Goal: Task Accomplishment & Management: Manage account settings

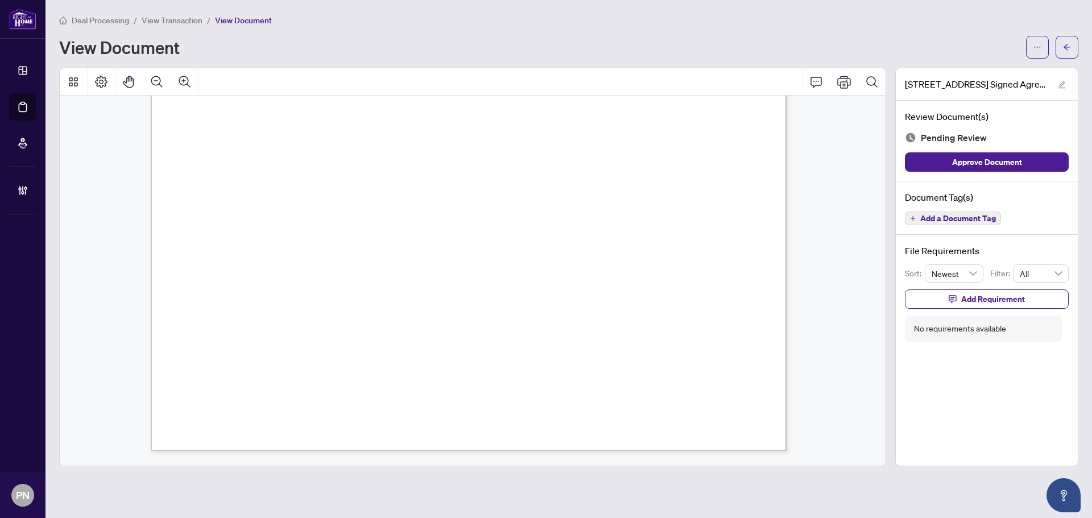
scroll to position [323, 0]
drag, startPoint x: 628, startPoint y: 246, endPoint x: 637, endPoint y: -23, distance: 269.2
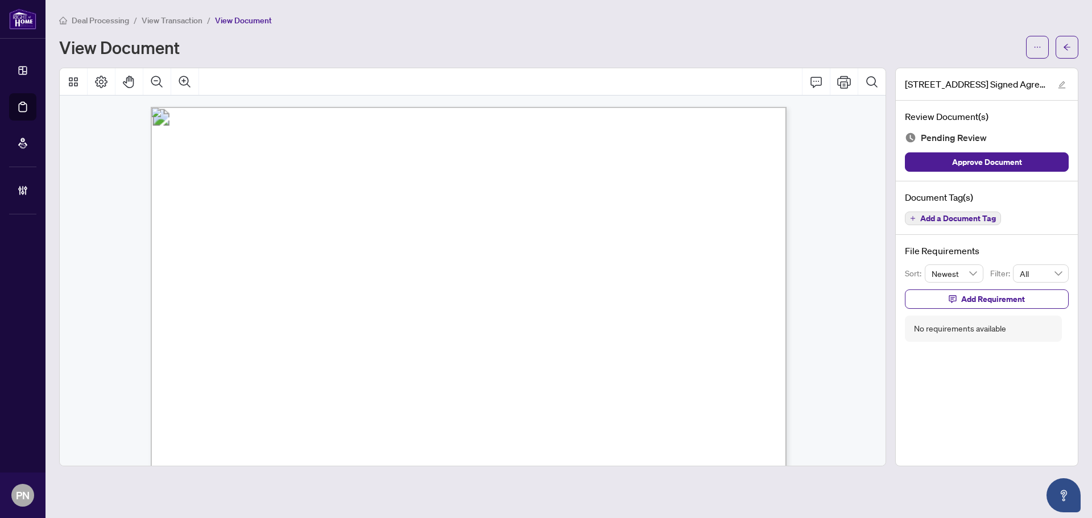
click at [486, 215] on span "June" at bounding box center [477, 220] width 19 height 10
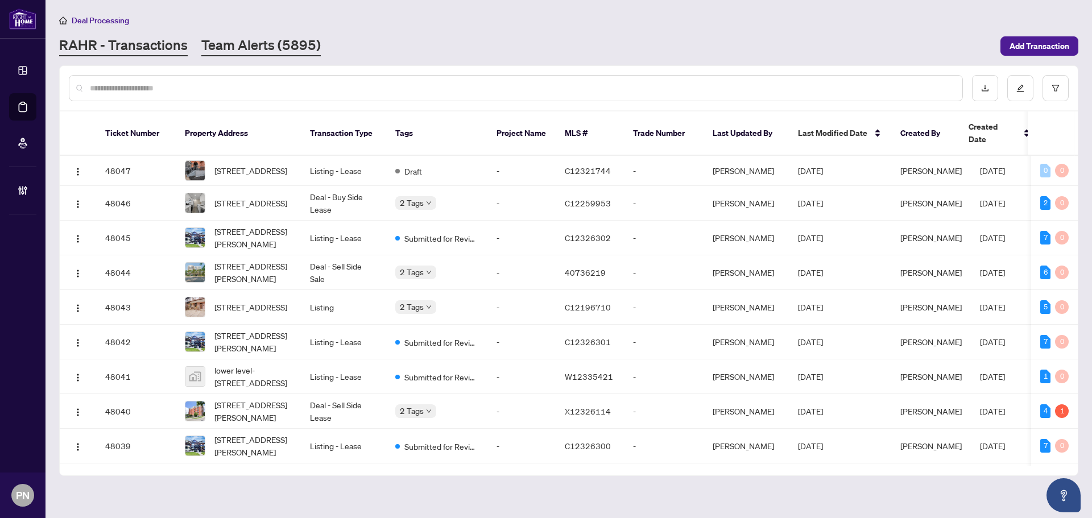
click at [256, 45] on link "Team Alerts (5895)" at bounding box center [260, 46] width 119 height 20
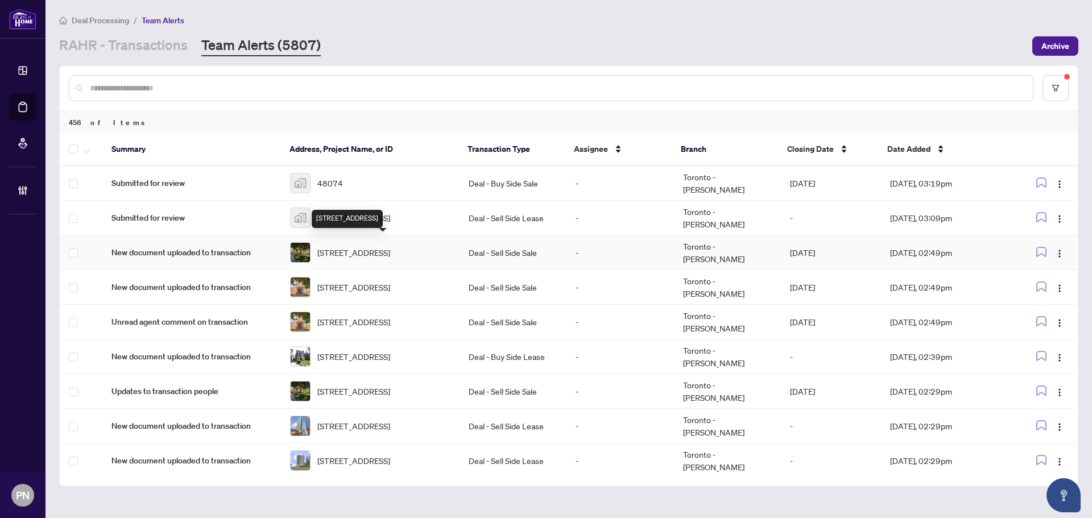
click at [390, 249] on span "8 Irmac Crt, Toronto, Ontario M6S 4M8, Canada" at bounding box center [353, 252] width 73 height 13
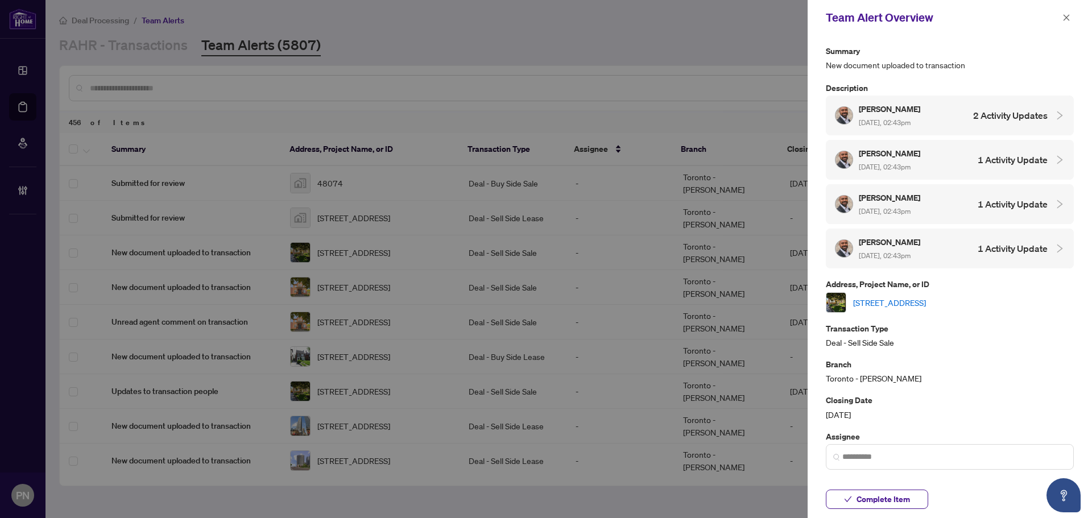
click at [926, 302] on link "8 Irmac Crt, Toronto, Ontario M6S 4M8, Canada" at bounding box center [889, 302] width 73 height 13
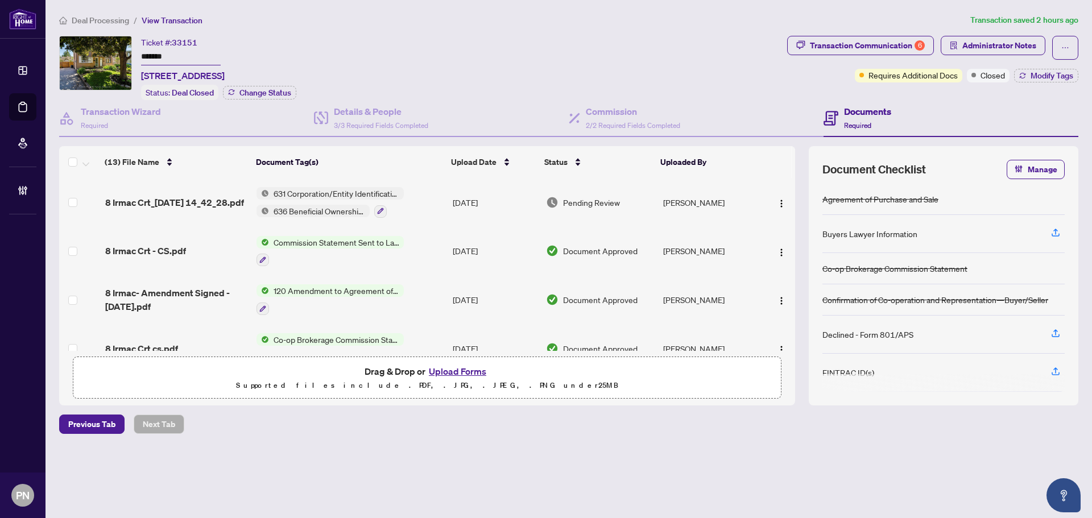
click at [112, 24] on span "Deal Processing" at bounding box center [100, 20] width 57 height 10
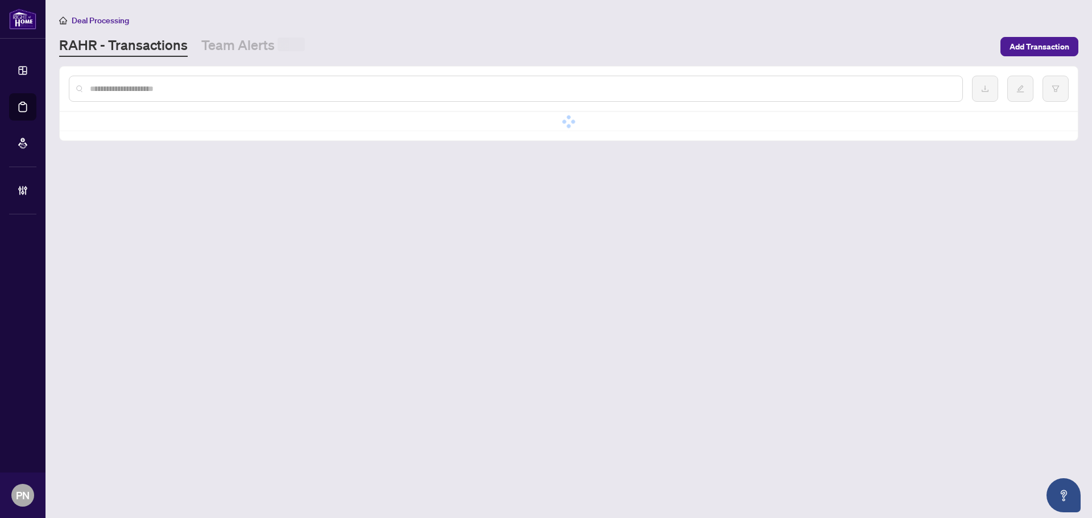
click at [184, 86] on input "text" at bounding box center [522, 88] width 864 height 13
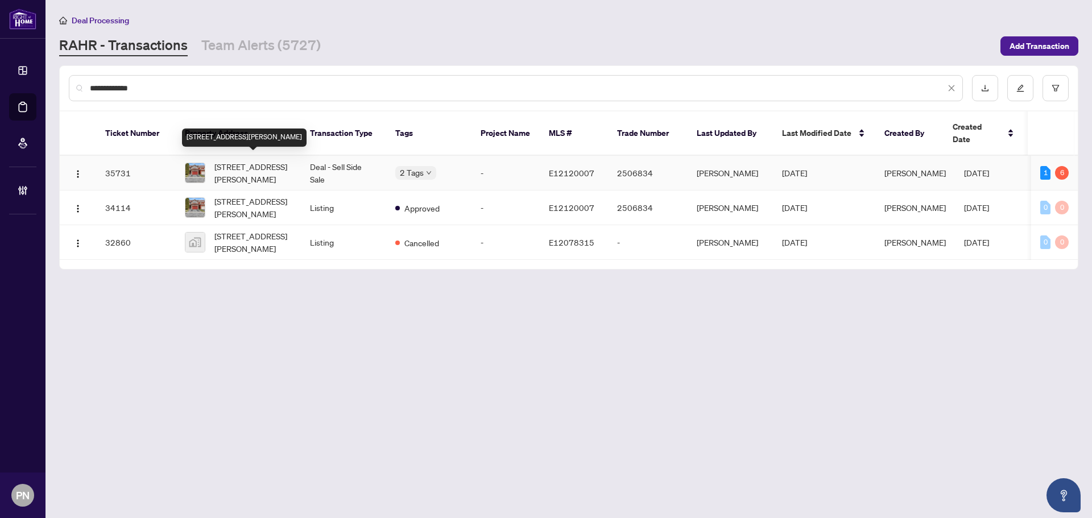
type input "**********"
click at [271, 163] on span "2528 Parkdale St, Pickering, Ontario L1X 2P4, Canada" at bounding box center [252, 172] width 77 height 25
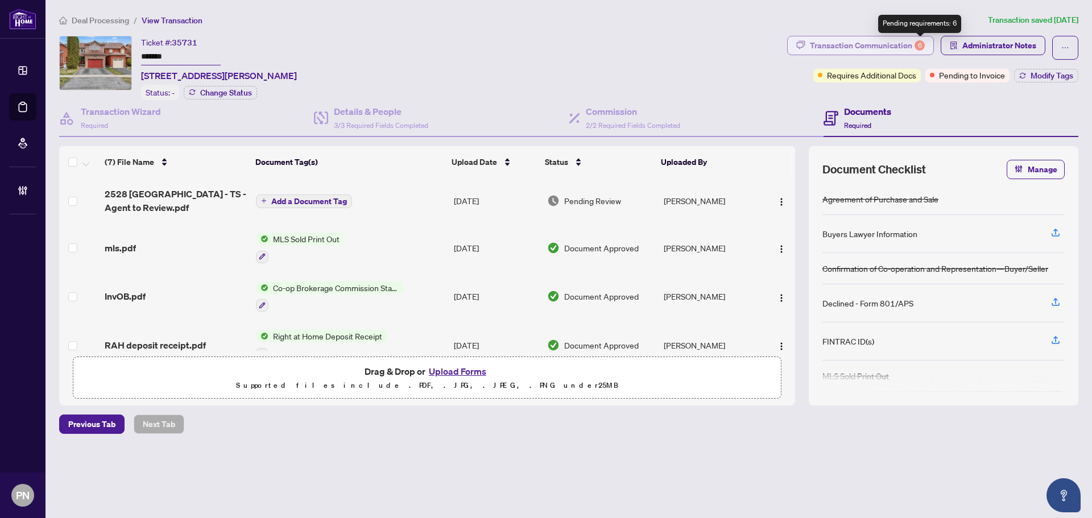
click at [914, 46] on div "Transaction Communication 6" at bounding box center [867, 45] width 115 height 18
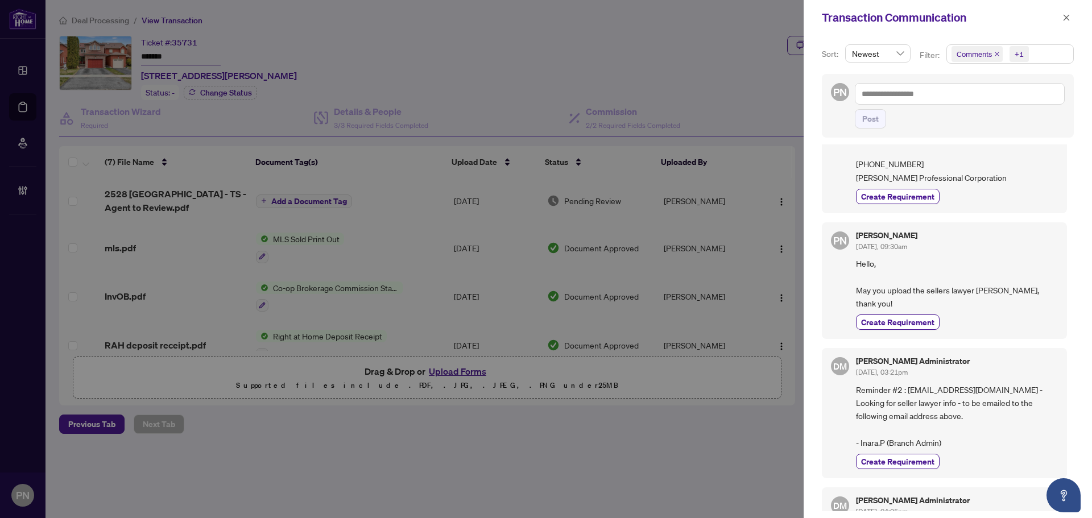
scroll to position [114, 0]
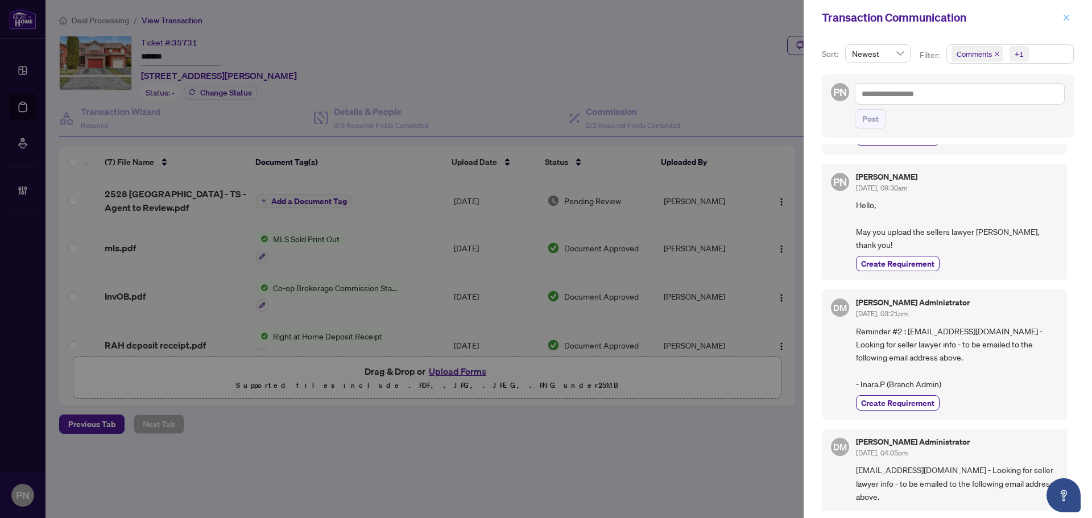
click at [1068, 19] on icon "close" at bounding box center [1067, 17] width 6 height 6
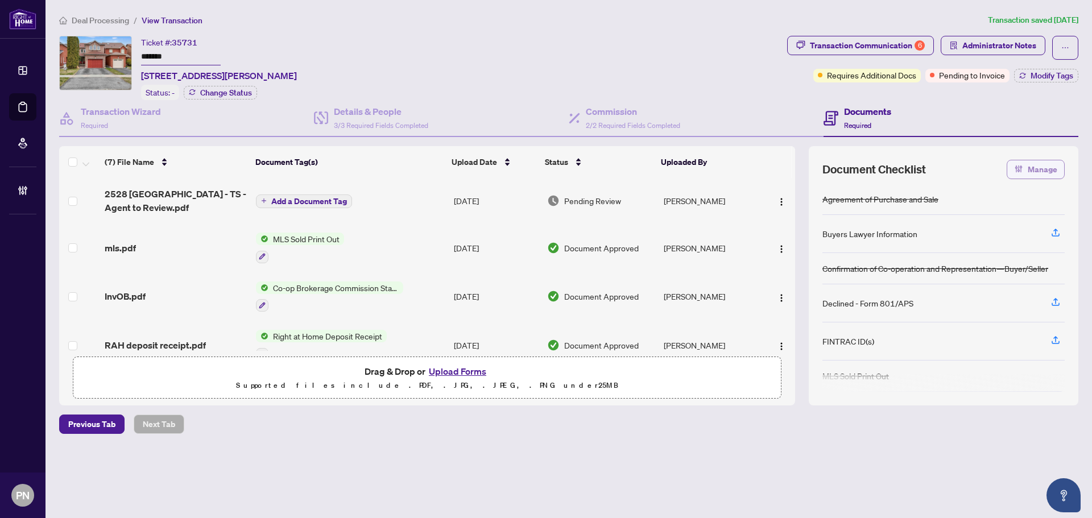
click at [1031, 163] on span "Manage" at bounding box center [1043, 169] width 30 height 18
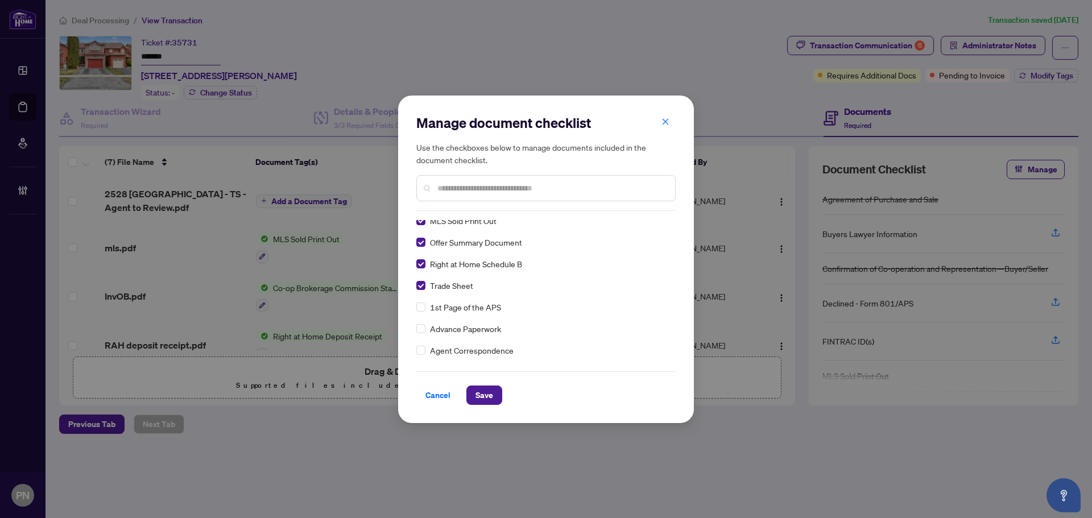
click at [483, 394] on span "Save" at bounding box center [485, 395] width 18 height 18
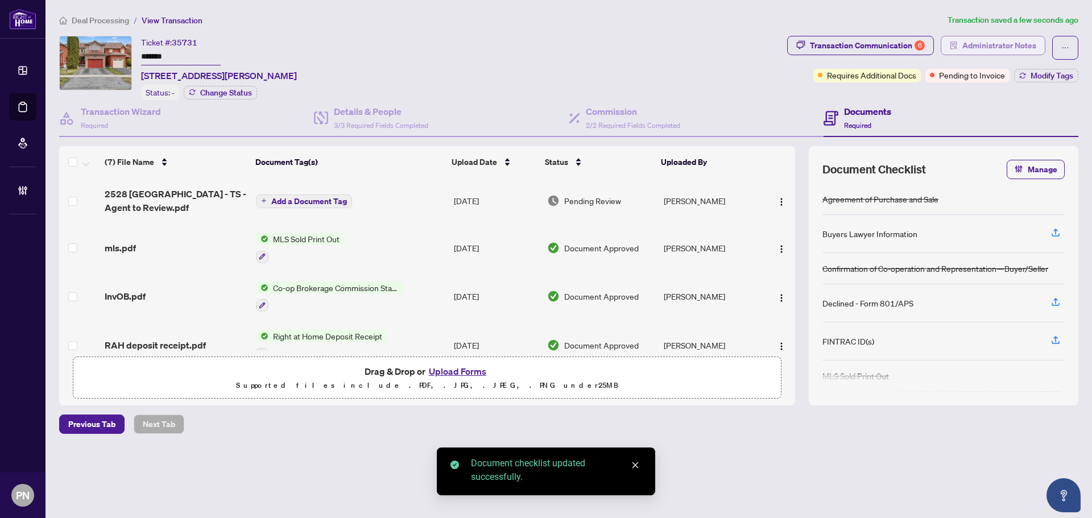
click at [1025, 47] on span "Administrator Notes" at bounding box center [1000, 45] width 74 height 18
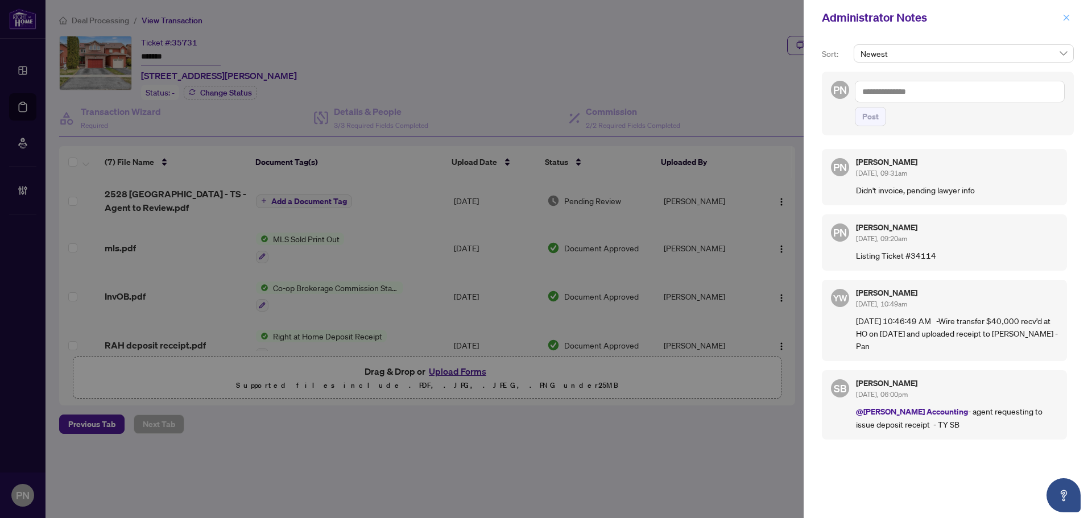
click at [1068, 13] on span "button" at bounding box center [1067, 18] width 8 height 18
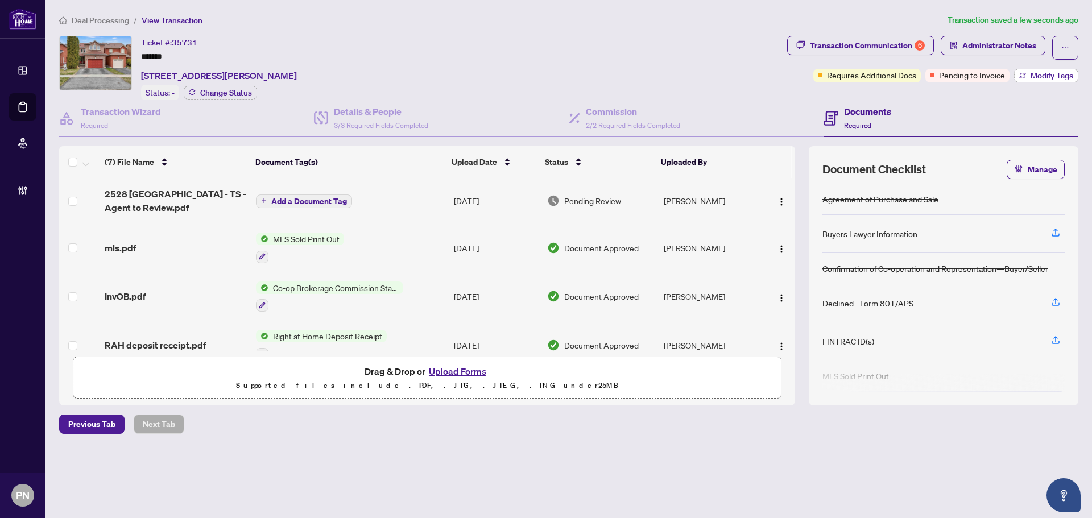
click at [1047, 75] on span "Modify Tags" at bounding box center [1052, 76] width 43 height 8
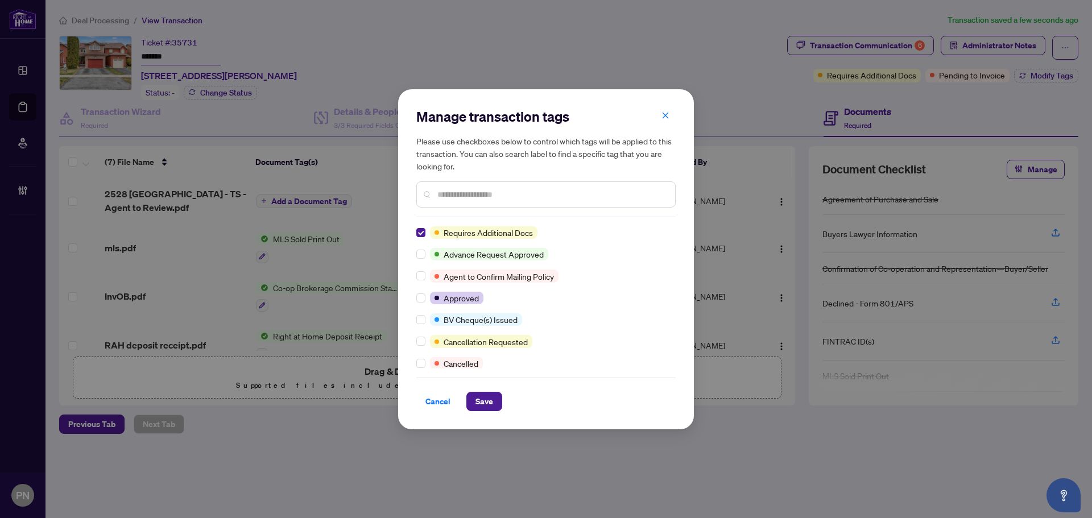
scroll to position [0, 0]
click at [486, 402] on span "Save" at bounding box center [485, 402] width 18 height 18
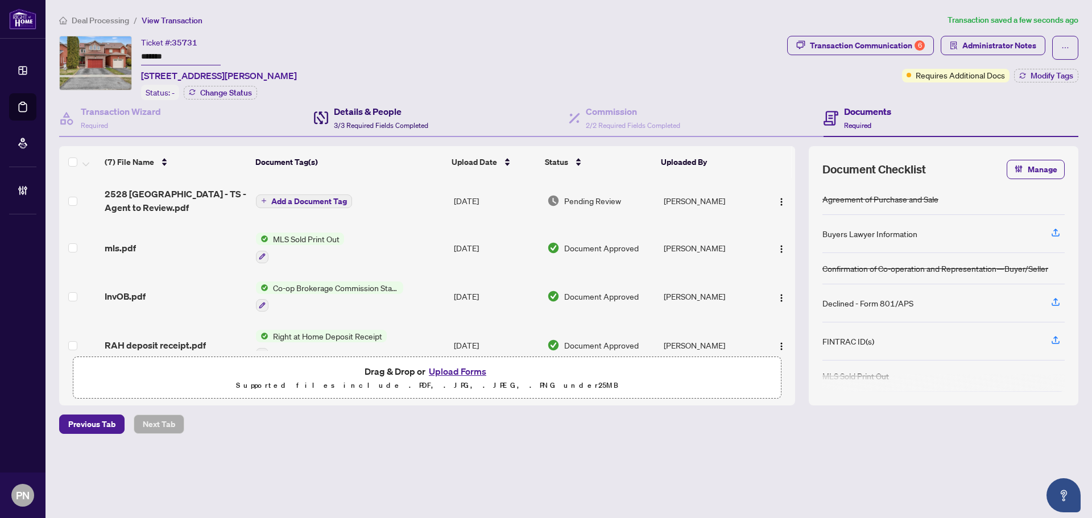
click at [399, 117] on div "Details & People 3/3 Required Fields Completed" at bounding box center [381, 118] width 94 height 27
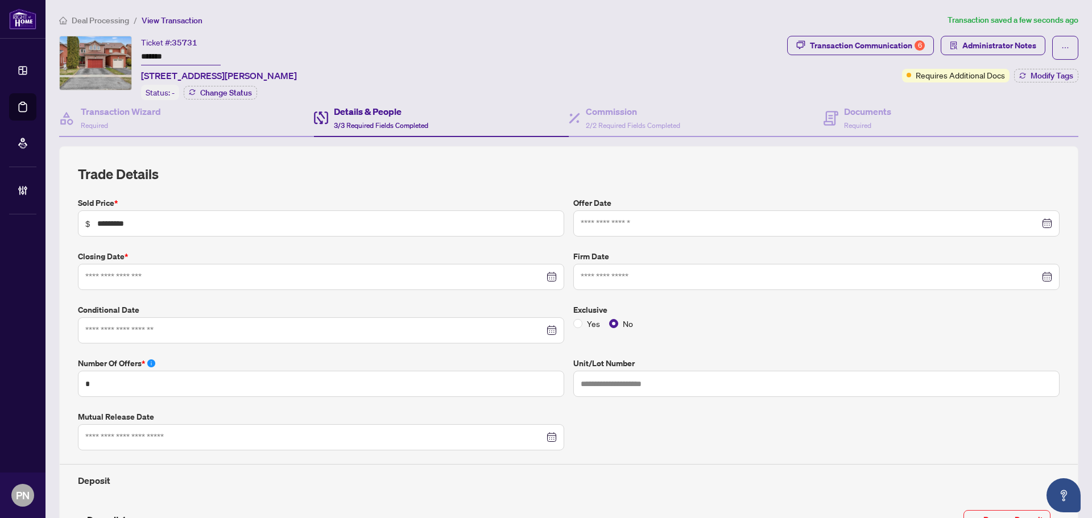
scroll to position [357, 0]
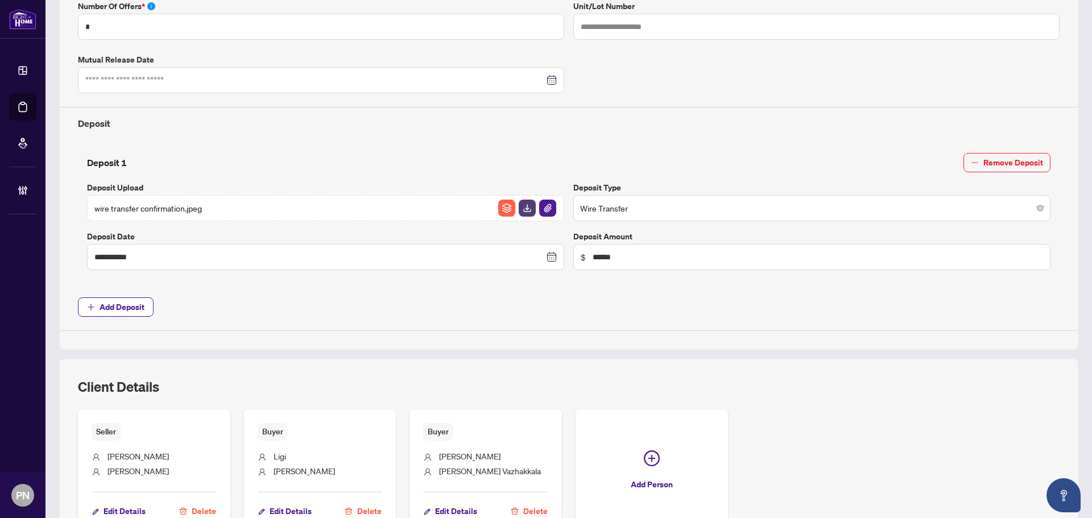
type input "**********"
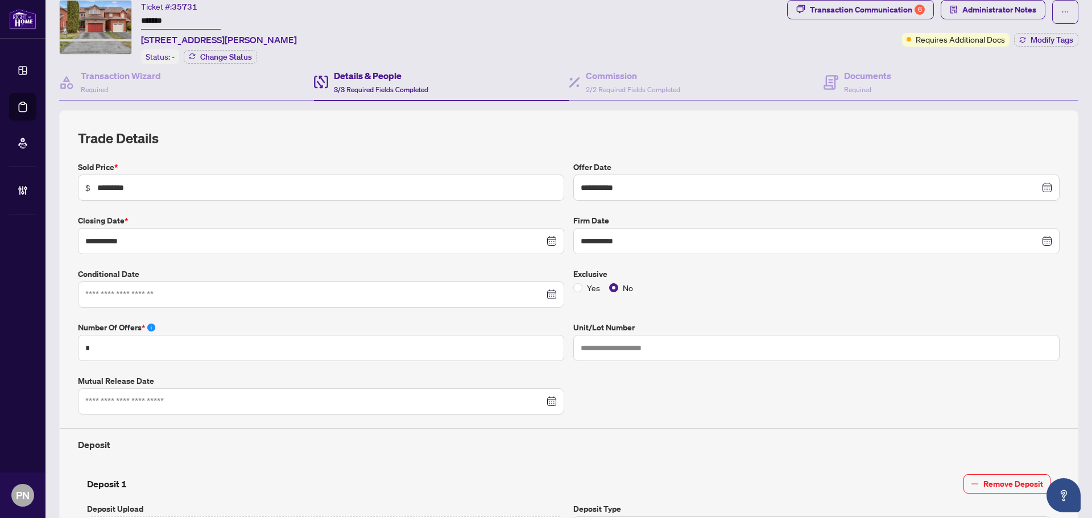
scroll to position [0, 0]
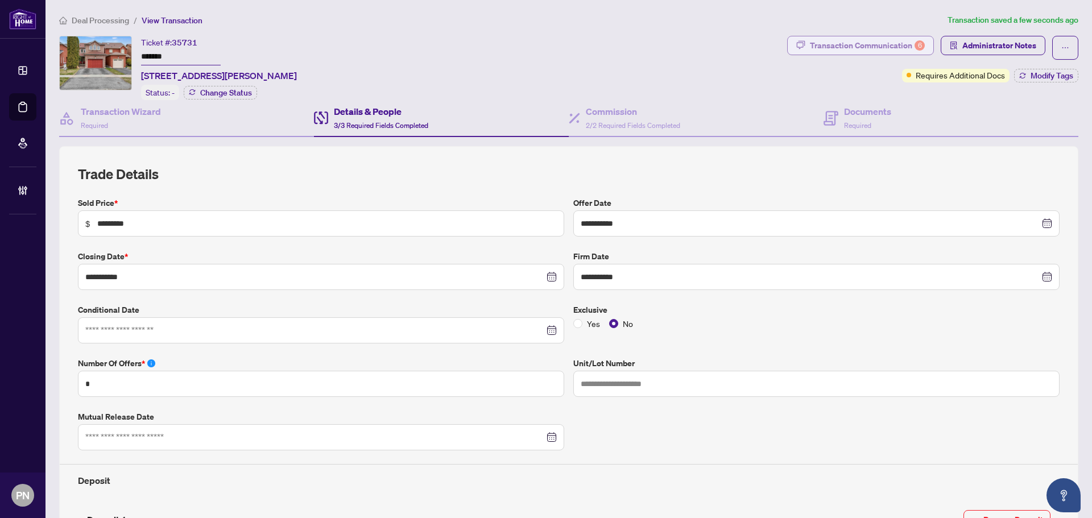
click at [915, 43] on div "6" at bounding box center [920, 45] width 10 height 10
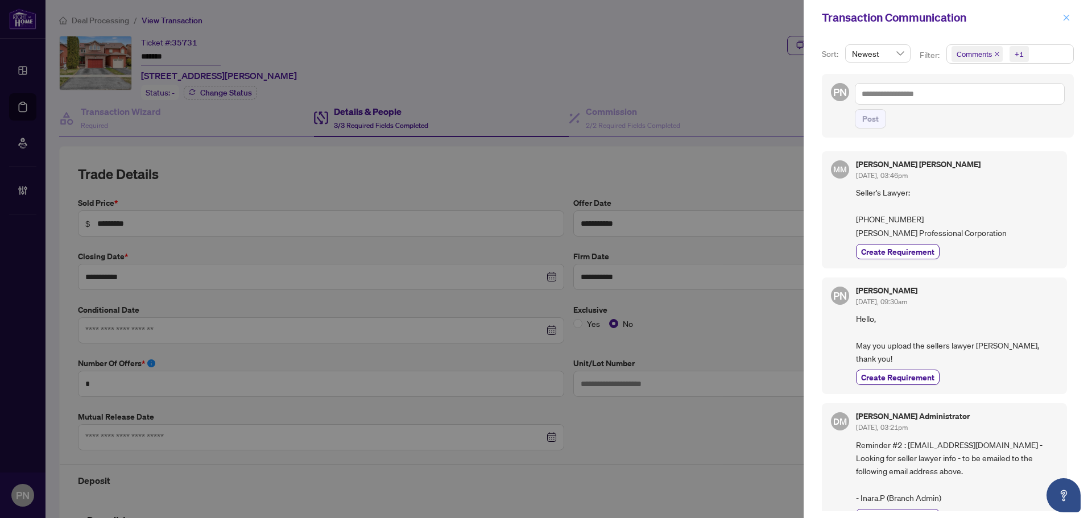
click at [1064, 18] on icon "close" at bounding box center [1067, 18] width 8 height 8
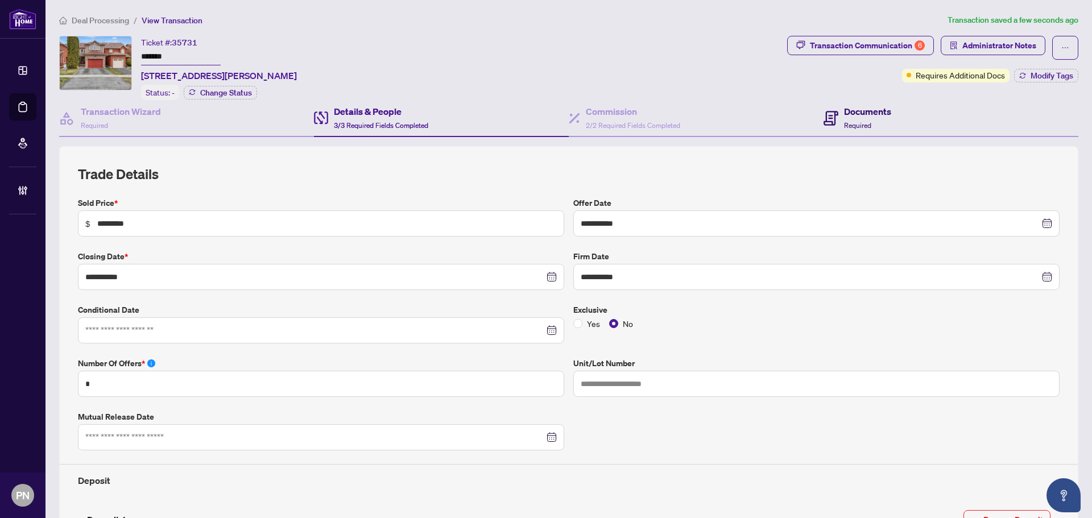
drag, startPoint x: 840, startPoint y: 114, endPoint x: 1091, endPoint y: 164, distance: 255.8
click at [844, 114] on h4 "Documents" at bounding box center [867, 112] width 47 height 14
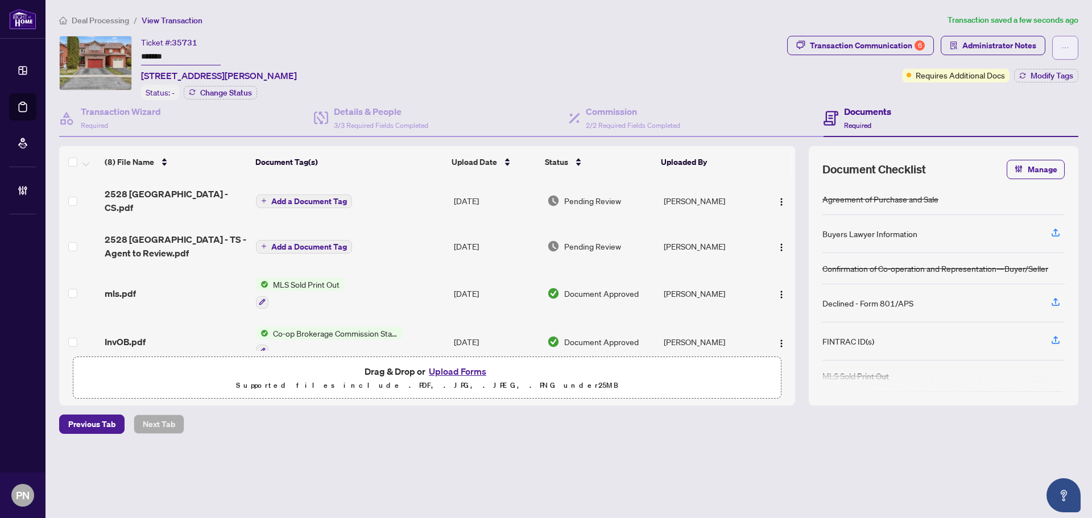
click at [1072, 49] on button "button" at bounding box center [1065, 48] width 26 height 24
click at [1052, 76] on span "Transaction Permissions" at bounding box center [1025, 73] width 87 height 13
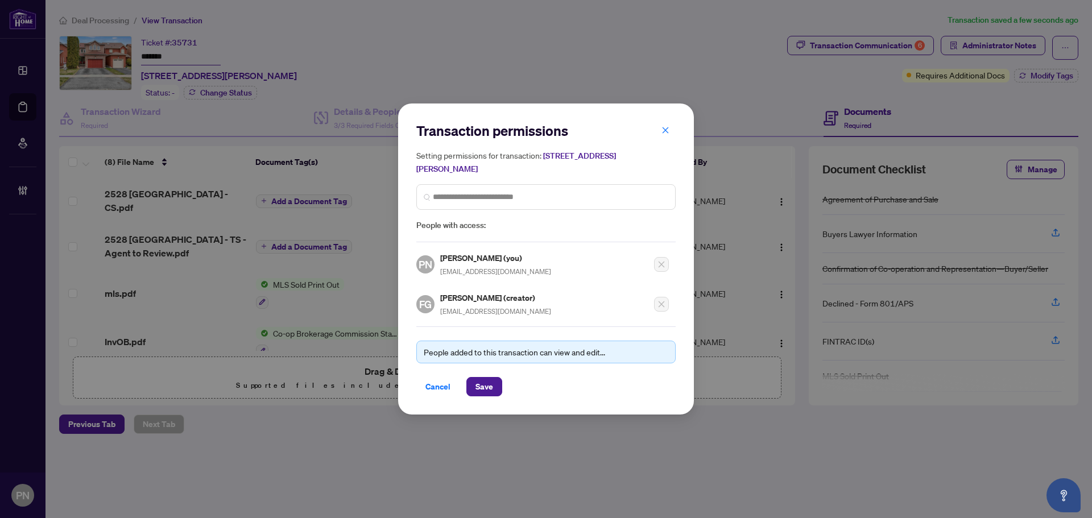
click at [480, 312] on span "wafashariaty@gmail.com" at bounding box center [495, 311] width 111 height 9
copy div "wafashariaty@gmail.com"
click at [448, 382] on span "Cancel" at bounding box center [438, 387] width 25 height 18
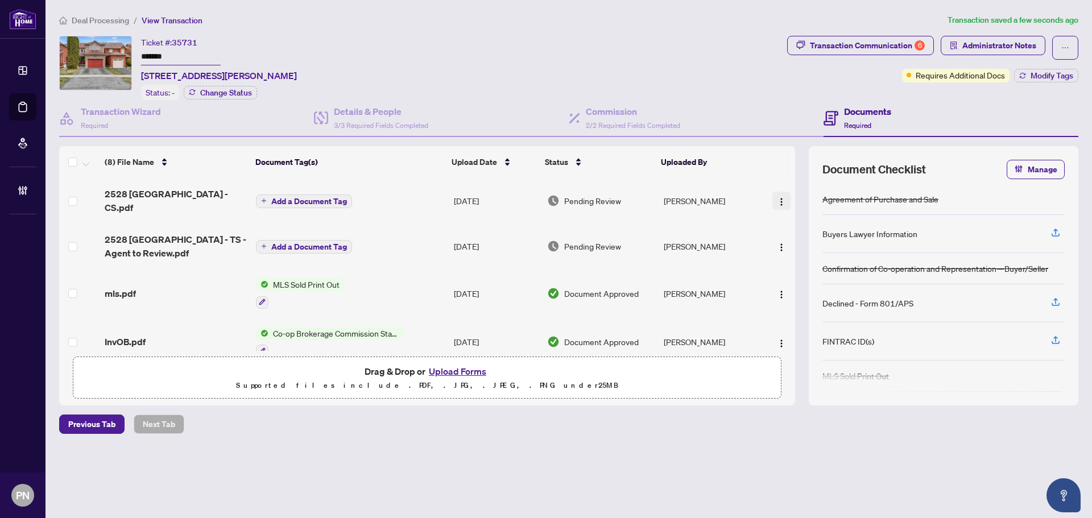
click at [777, 197] on img "button" at bounding box center [781, 201] width 9 height 9
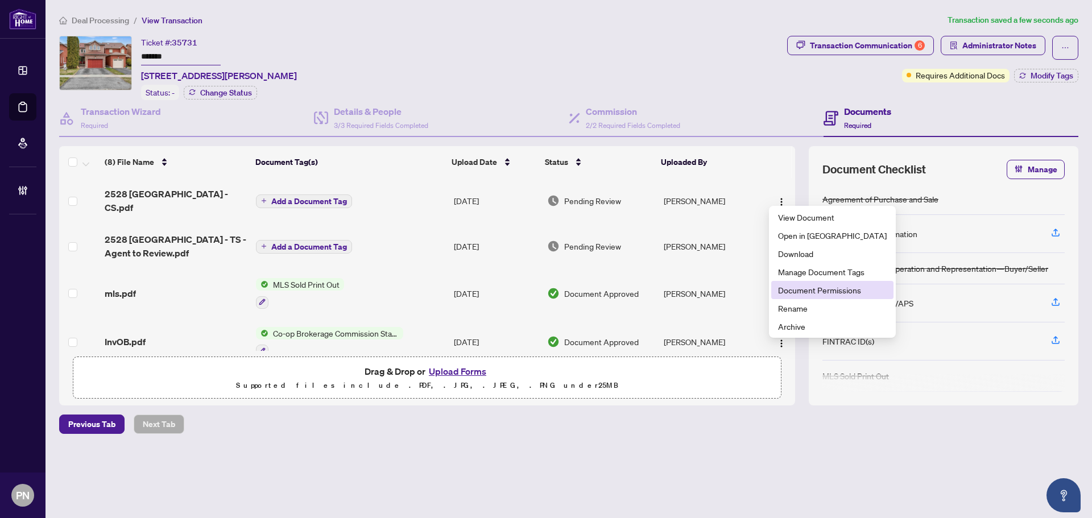
click at [807, 285] on span "Document Permissions" at bounding box center [832, 290] width 109 height 13
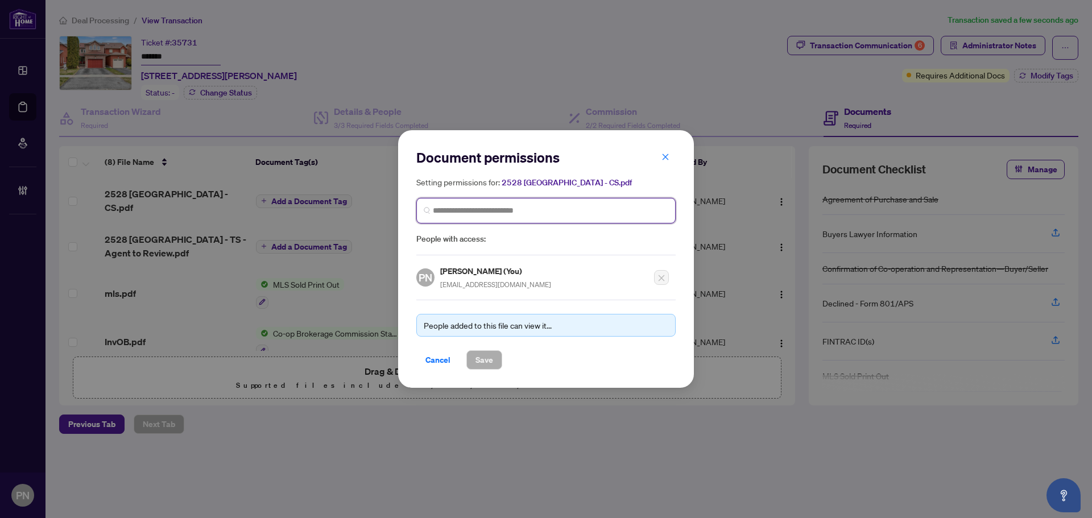
click at [525, 207] on input "search" at bounding box center [551, 211] width 236 height 12
paste input "**********"
type input "**********"
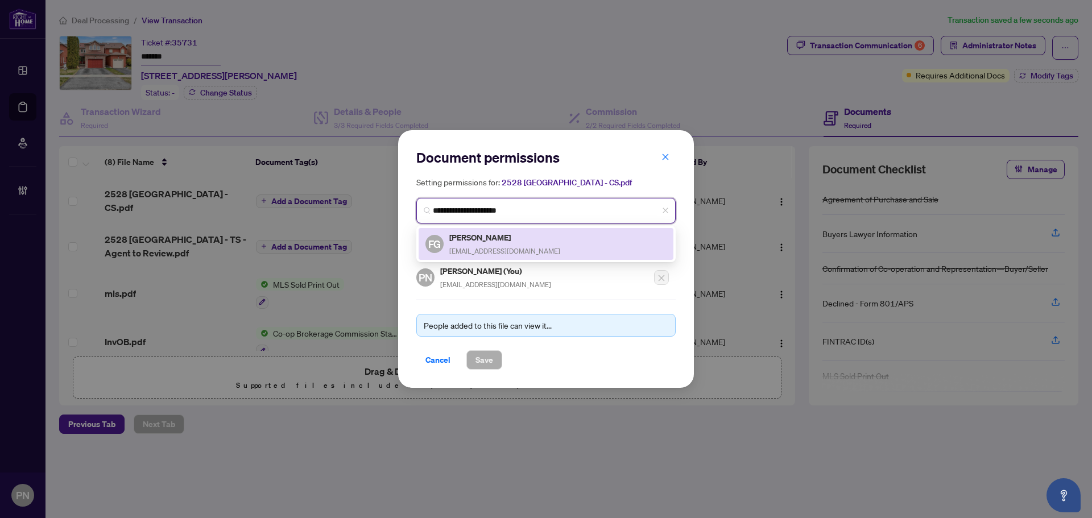
click at [500, 243] on div "Fatema Ghulam-Sakhi wafashariaty@gmail.com" at bounding box center [504, 244] width 111 height 26
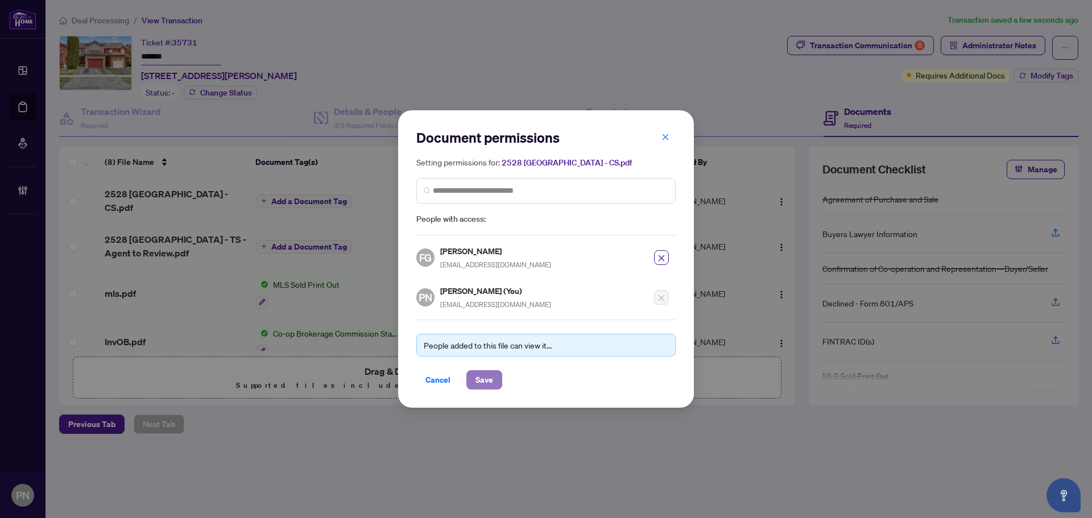
click at [500, 374] on button "Save" at bounding box center [484, 379] width 36 height 19
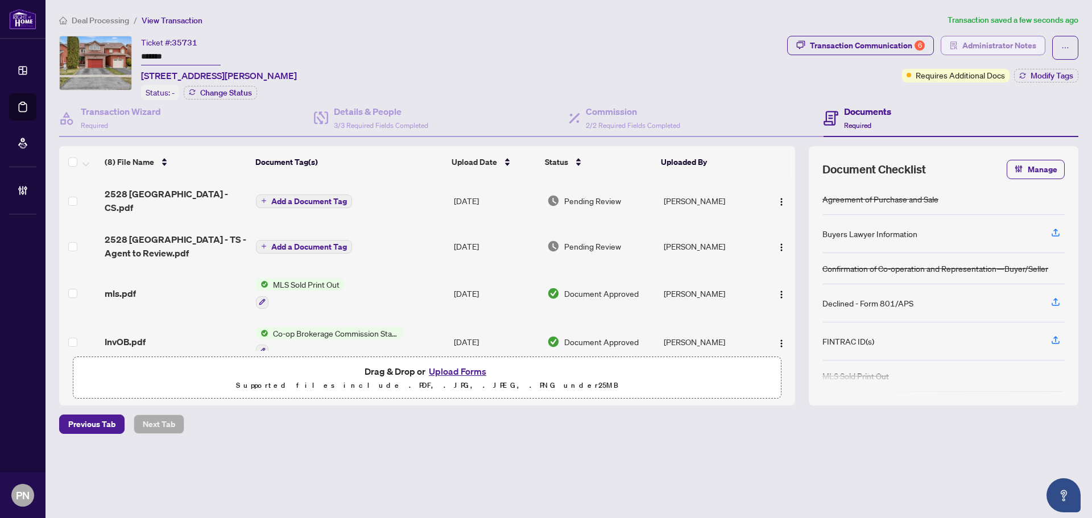
click at [961, 51] on button "Administrator Notes" at bounding box center [993, 45] width 105 height 19
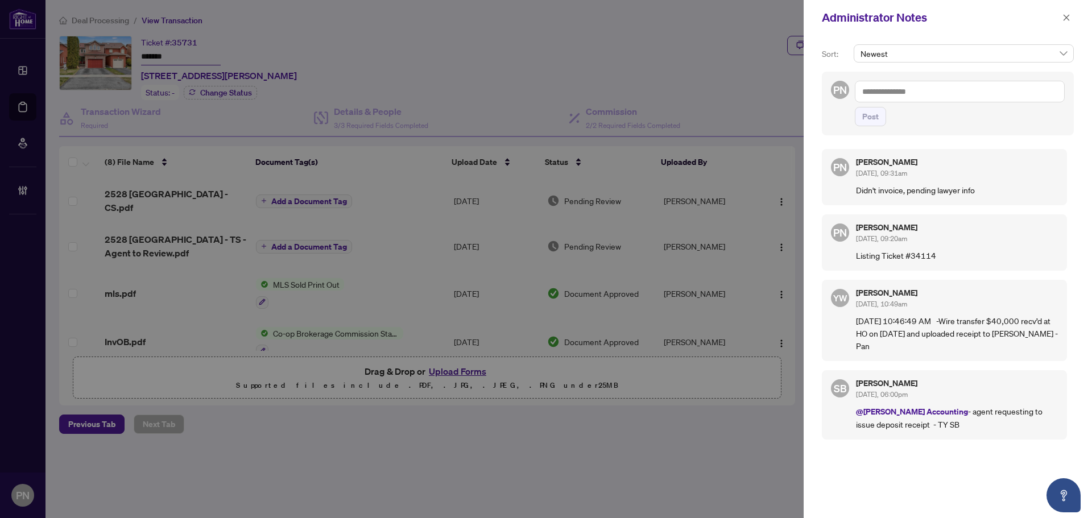
click at [982, 91] on textarea at bounding box center [960, 92] width 210 height 22
type textarea "**********"
click at [876, 118] on span "Post" at bounding box center [870, 117] width 16 height 18
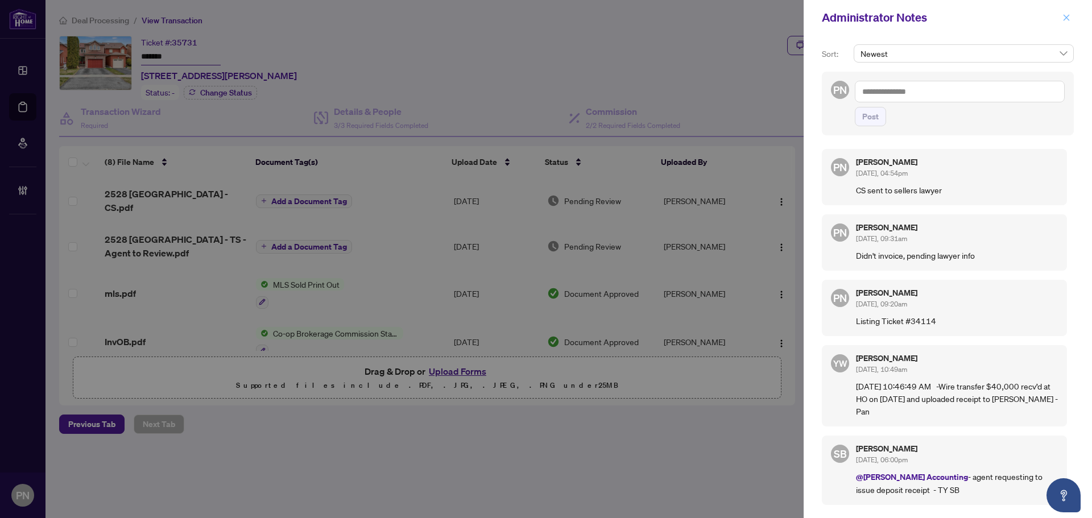
click at [1065, 22] on span "button" at bounding box center [1067, 18] width 8 height 18
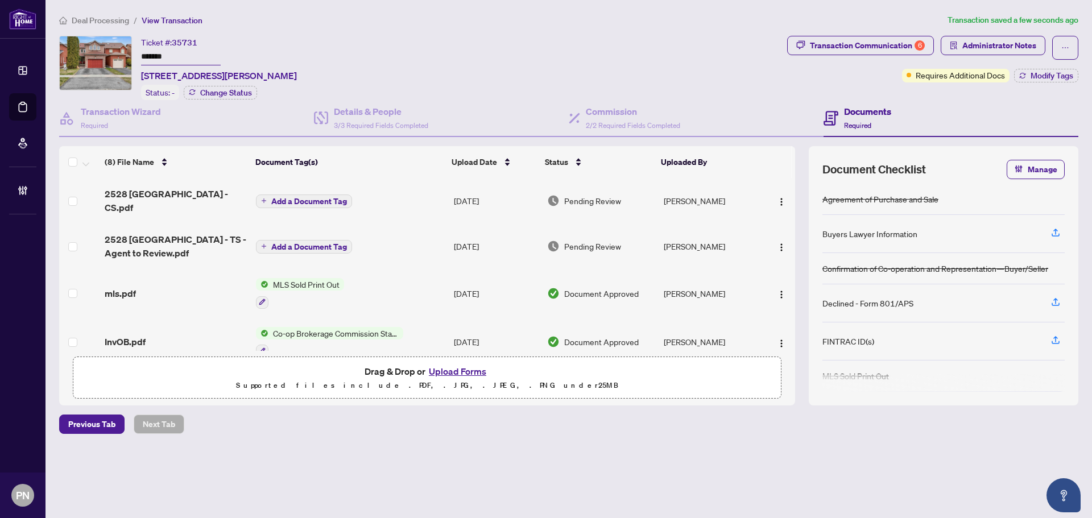
click at [325, 197] on span "Add a Document Tag" at bounding box center [309, 201] width 76 height 8
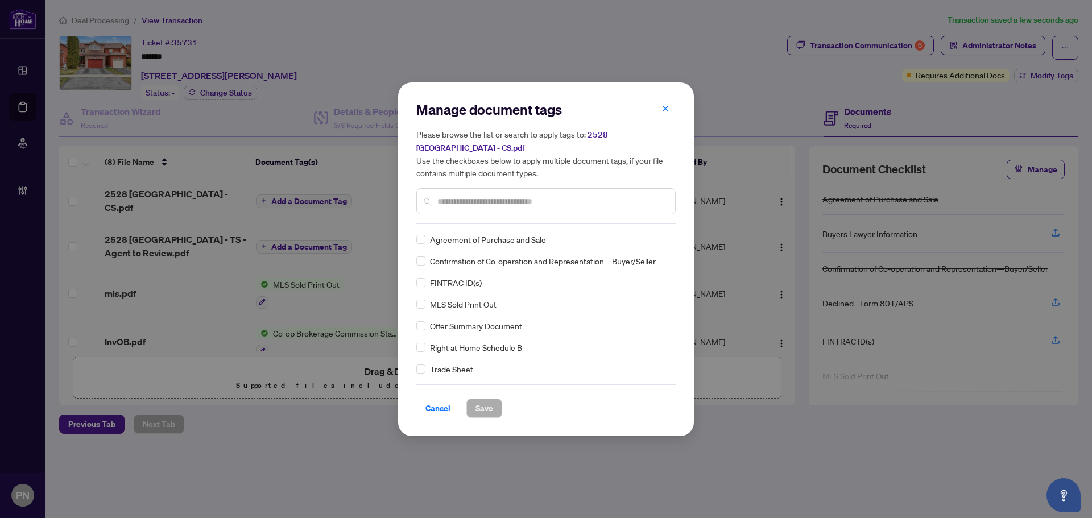
click at [547, 195] on input "text" at bounding box center [551, 201] width 229 height 13
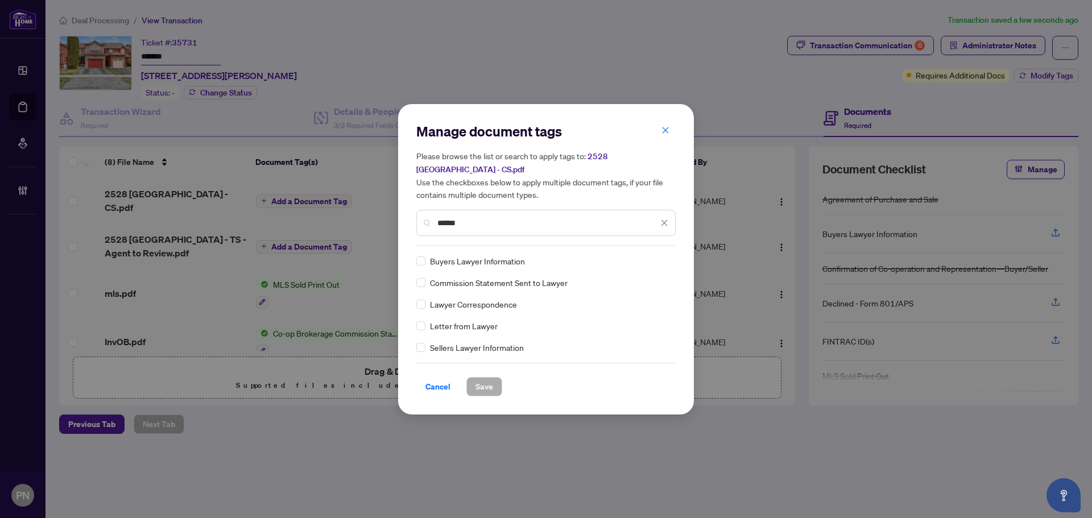
type input "******"
click at [426, 276] on div "Commission Statement Sent to Lawyer" at bounding box center [542, 282] width 253 height 13
click at [640, 255] on div "Commission Statement Sent to Lawyer" at bounding box center [542, 261] width 253 height 13
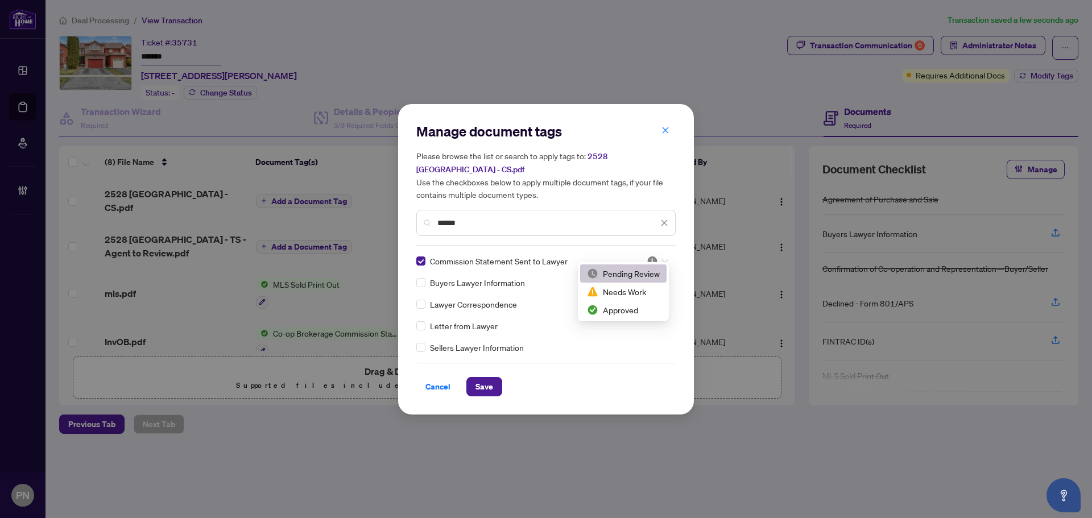
click at [665, 255] on div at bounding box center [658, 260] width 22 height 11
click at [626, 309] on div "Approved" at bounding box center [623, 310] width 73 height 13
click at [480, 378] on span "Save" at bounding box center [485, 387] width 18 height 18
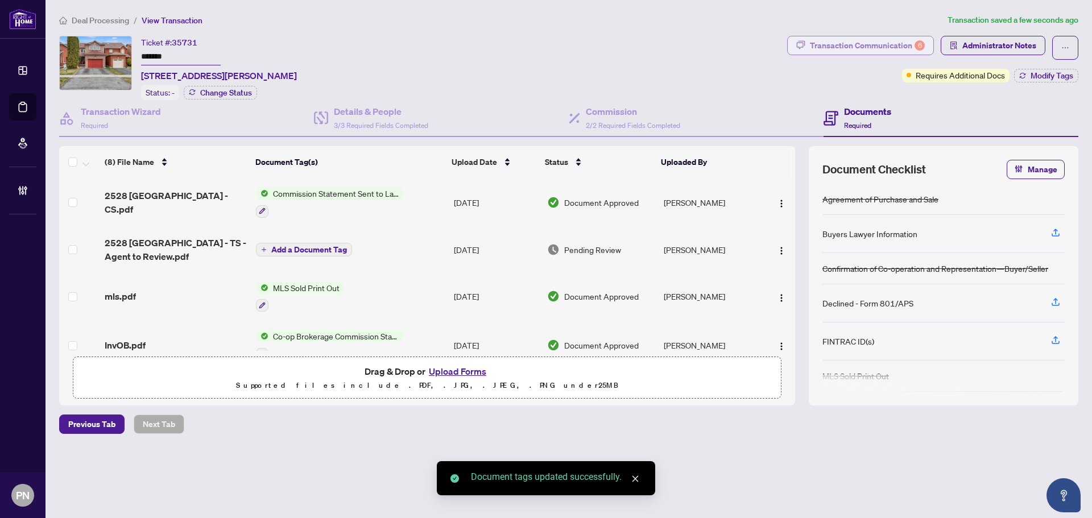
click at [899, 42] on div "Transaction Communication 6" at bounding box center [867, 45] width 115 height 18
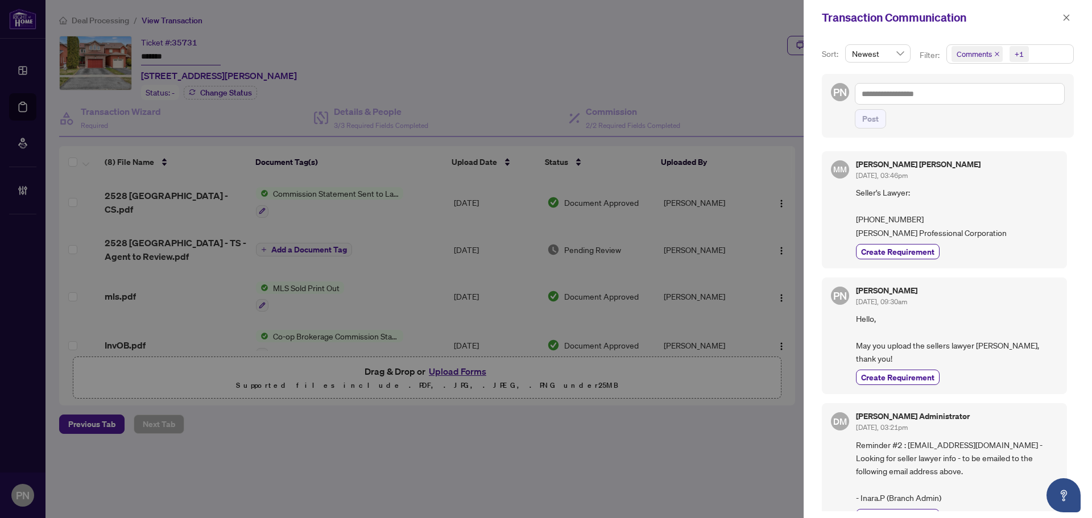
click at [999, 53] on icon "close" at bounding box center [997, 54] width 6 height 6
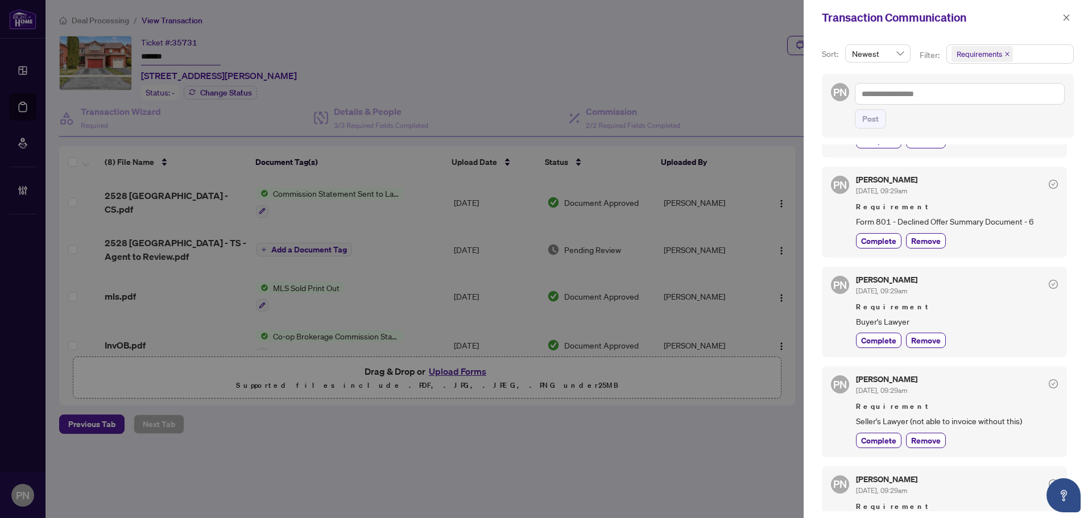
scroll to position [114, 0]
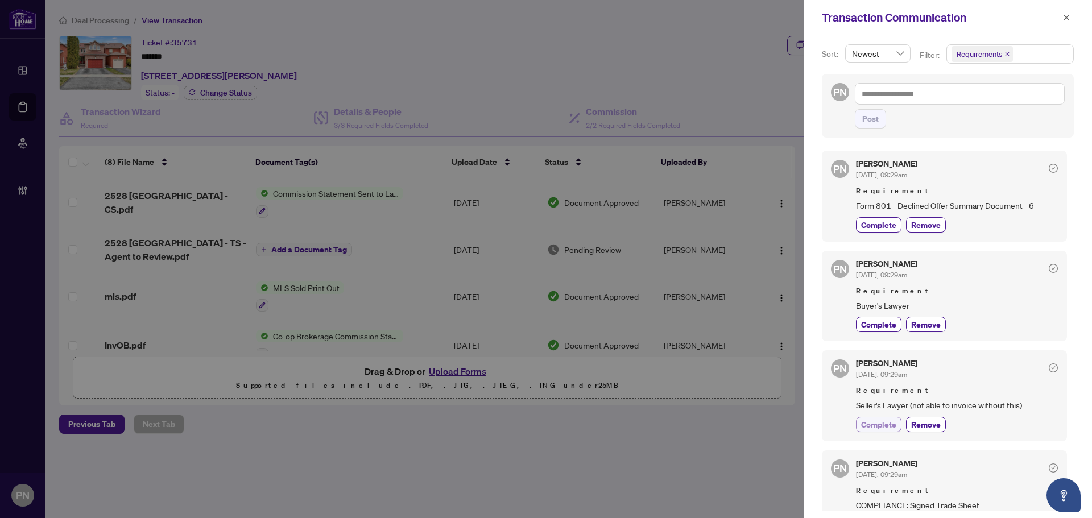
click at [883, 426] on span "Complete" at bounding box center [878, 425] width 35 height 12
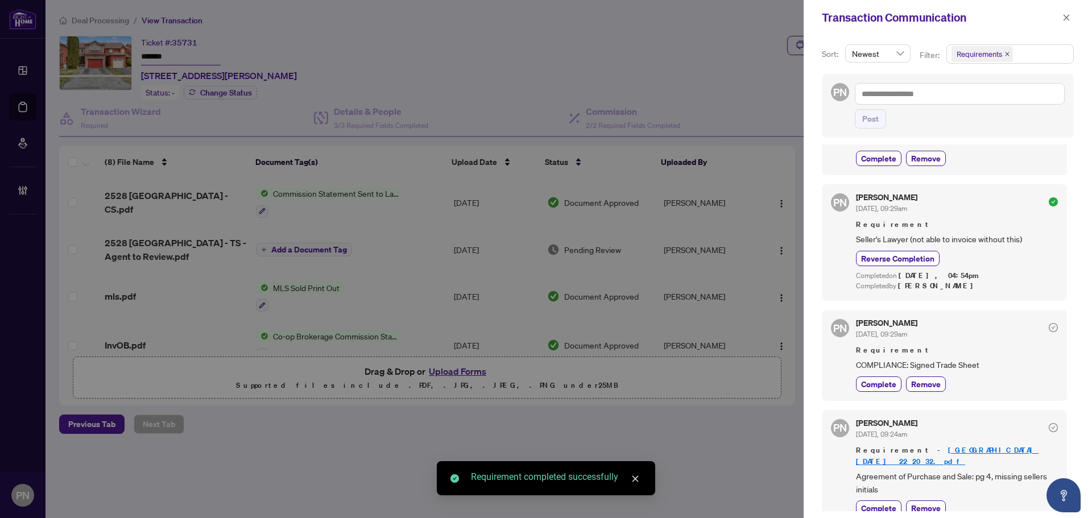
scroll to position [282, 0]
click at [1061, 21] on button "button" at bounding box center [1066, 18] width 15 height 14
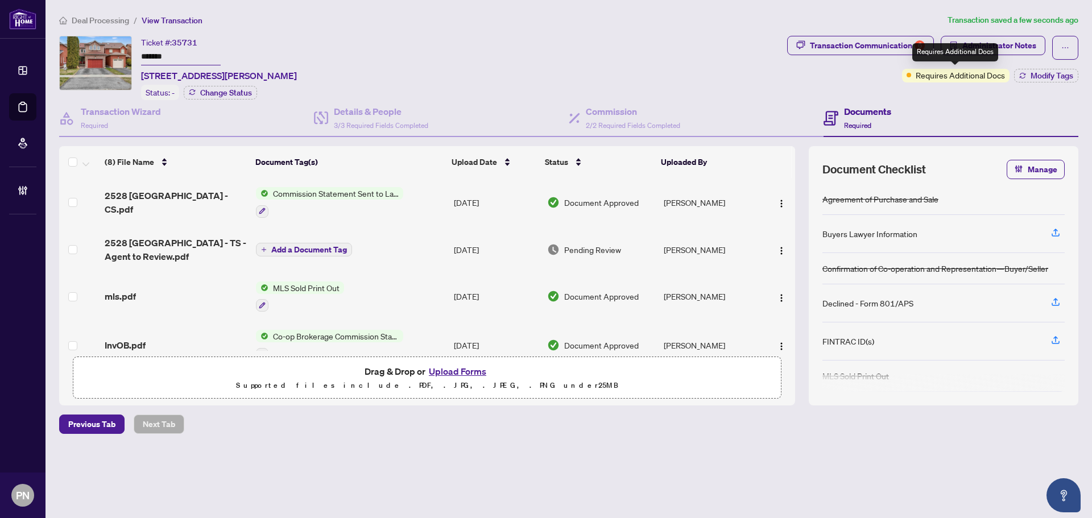
click at [973, 45] on div "Requires Additional Docs" at bounding box center [955, 52] width 86 height 18
click at [1022, 39] on span "Administrator Notes" at bounding box center [1000, 45] width 74 height 18
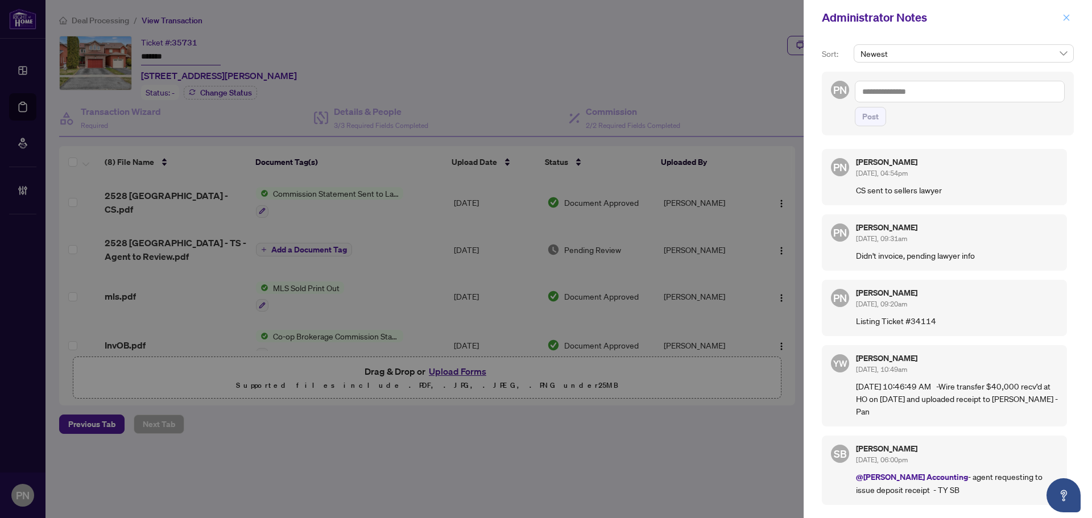
click at [1069, 17] on icon "close" at bounding box center [1067, 18] width 8 height 8
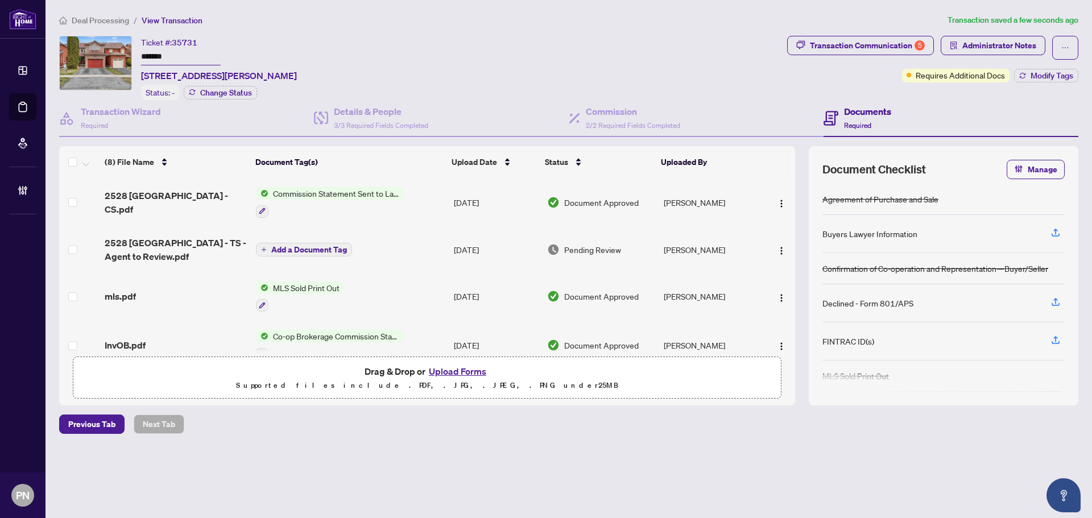
click at [106, 22] on span "Deal Processing" at bounding box center [100, 20] width 57 height 10
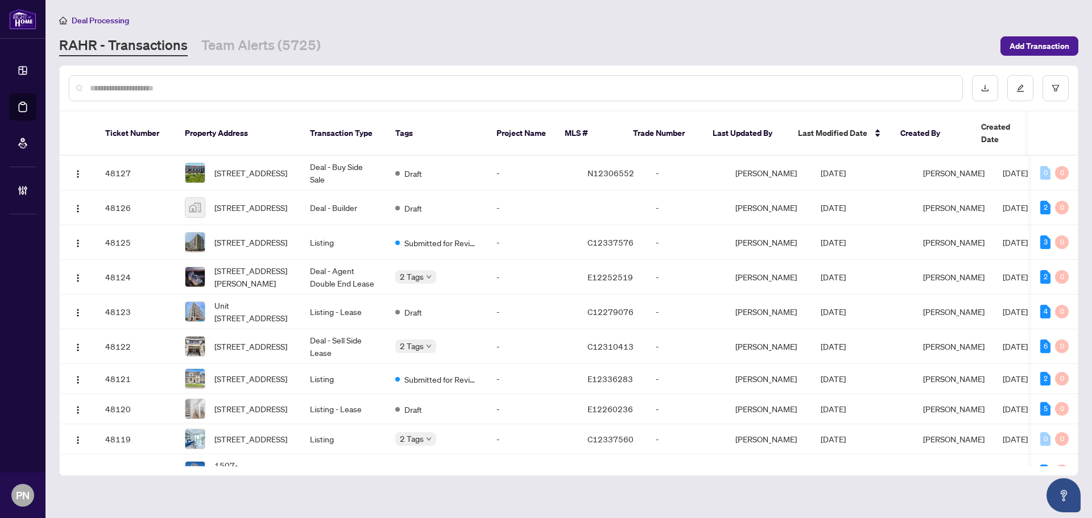
click at [304, 88] on input "text" at bounding box center [522, 88] width 864 height 13
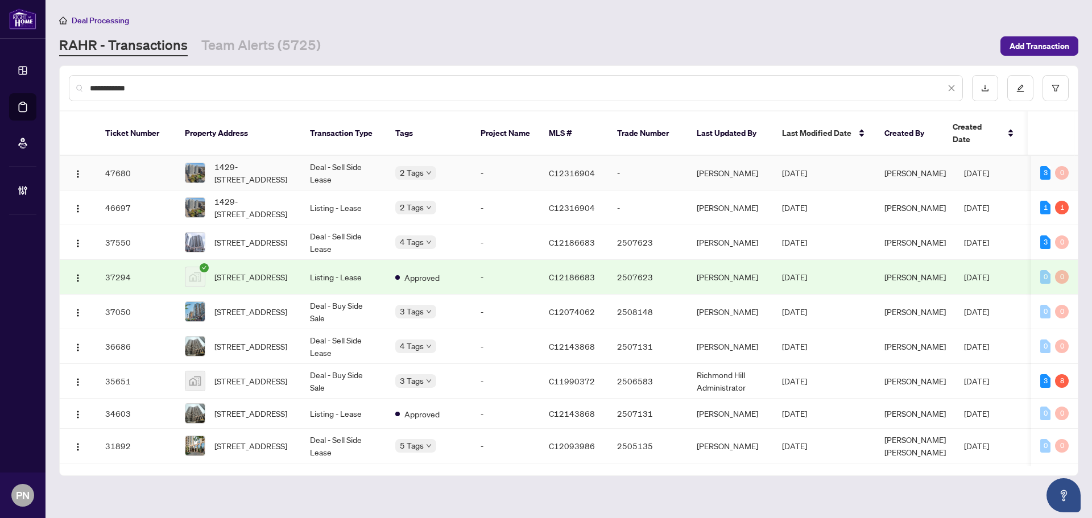
type input "**********"
click at [320, 158] on td "Deal - Sell Side Lease" at bounding box center [343, 173] width 85 height 35
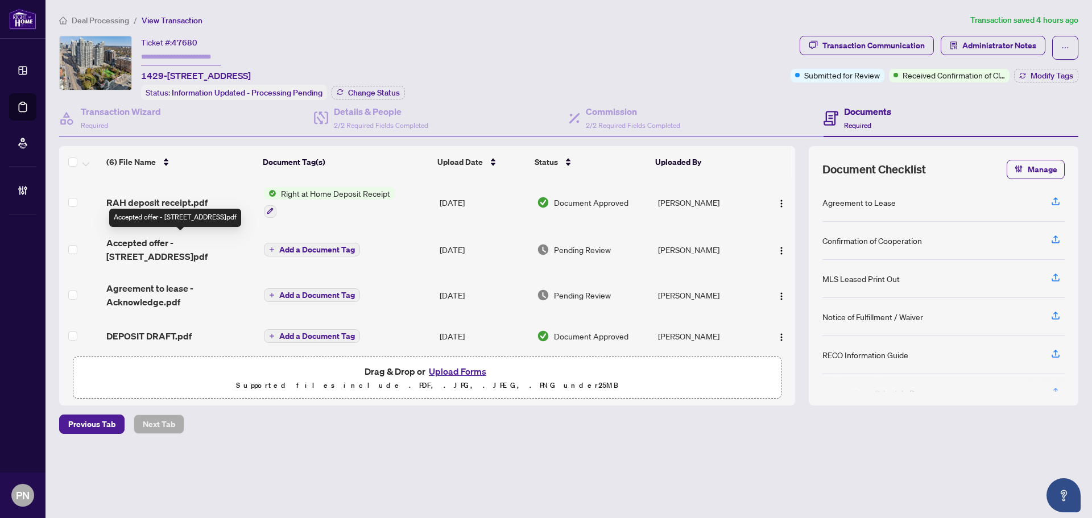
click at [234, 246] on span "Accepted offer - 15 Northtown Way unit 1429.pdf" at bounding box center [180, 249] width 148 height 27
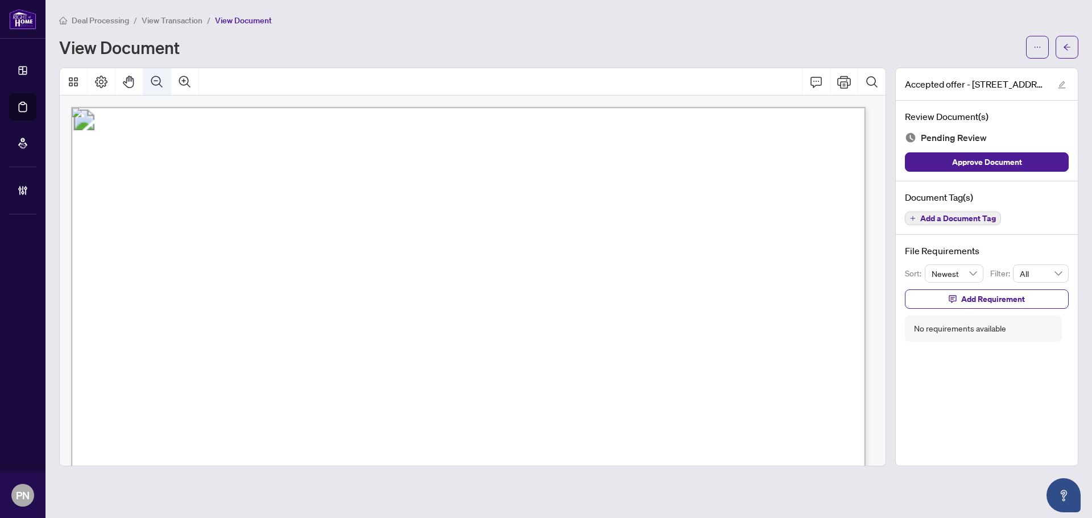
click at [157, 77] on icon "Zoom Out" at bounding box center [157, 82] width 14 height 14
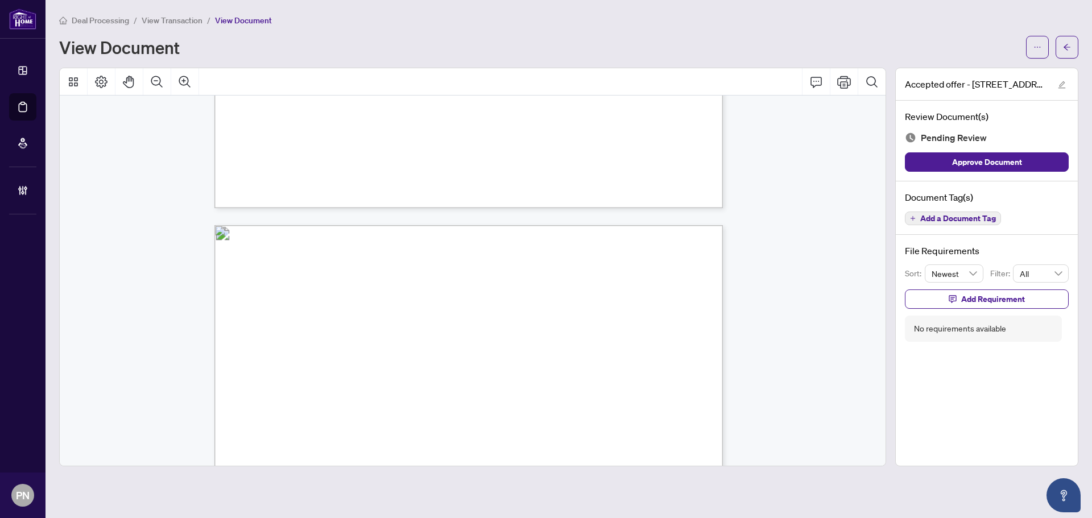
scroll to position [323, 0]
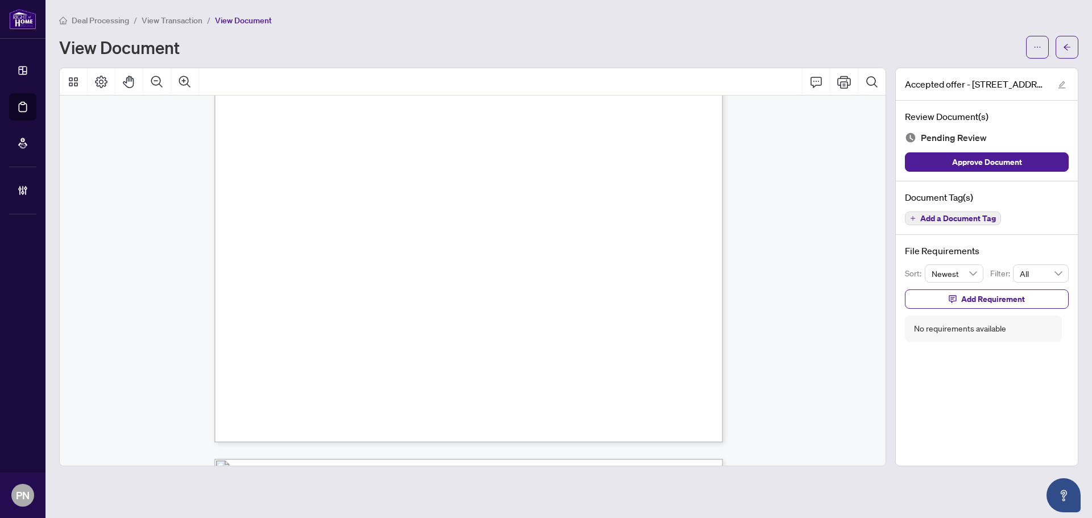
drag, startPoint x: 596, startPoint y: 332, endPoint x: 589, endPoint y: 107, distance: 224.8
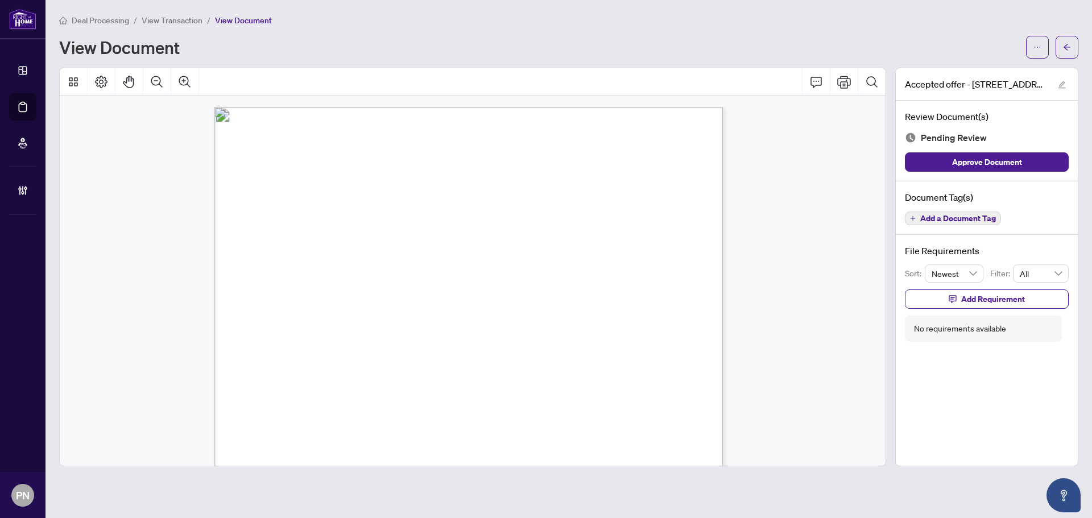
drag, startPoint x: 576, startPoint y: 257, endPoint x: 1077, endPoint y: 109, distance: 522.2
click at [196, 23] on span "View Transaction" at bounding box center [172, 20] width 61 height 10
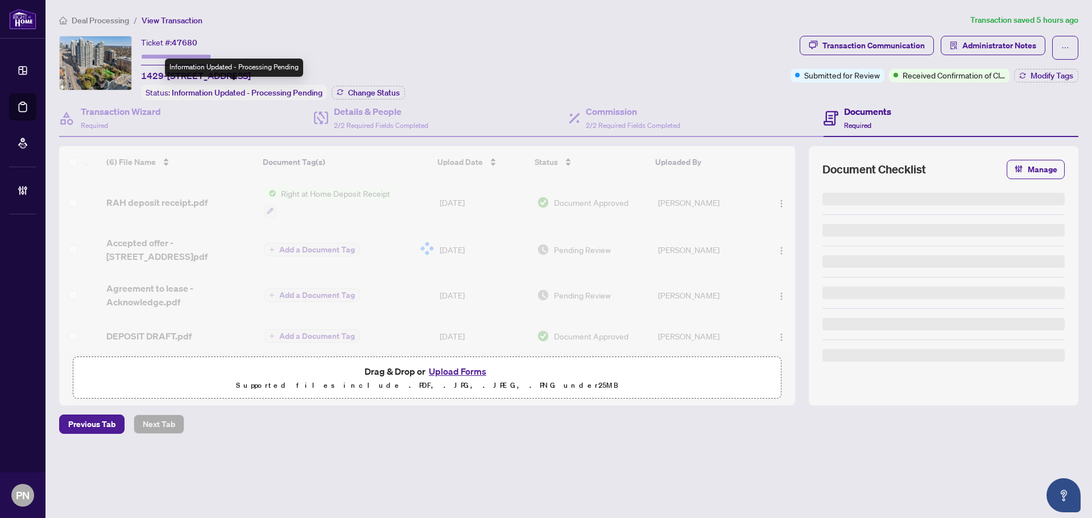
click at [192, 57] on input "text" at bounding box center [181, 57] width 80 height 16
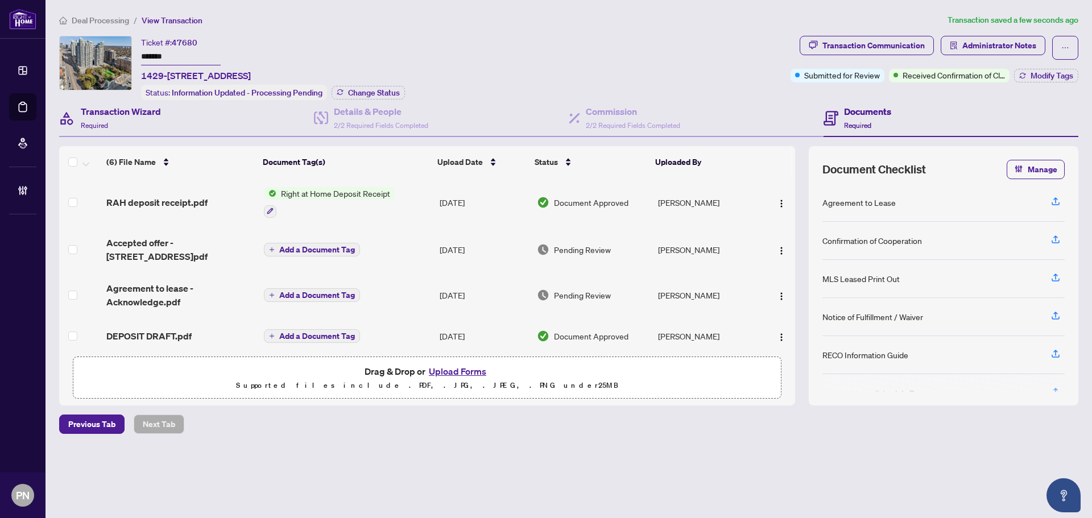
type input "*******"
click at [168, 119] on div "Transaction Wizard Required" at bounding box center [186, 118] width 255 height 37
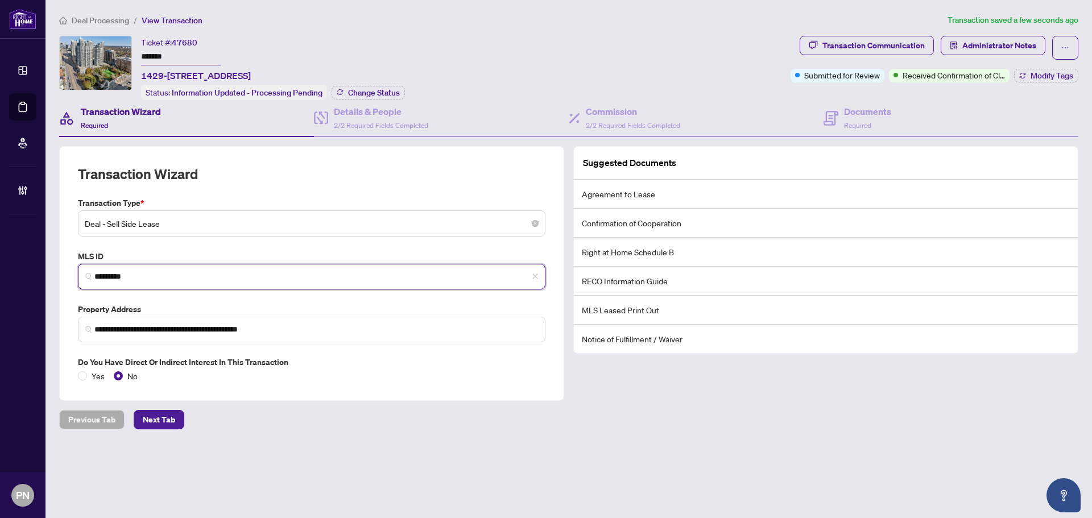
drag, startPoint x: 146, startPoint y: 277, endPoint x: 58, endPoint y: 261, distance: 89.1
click at [58, 261] on div "**********" at bounding box center [312, 273] width 514 height 255
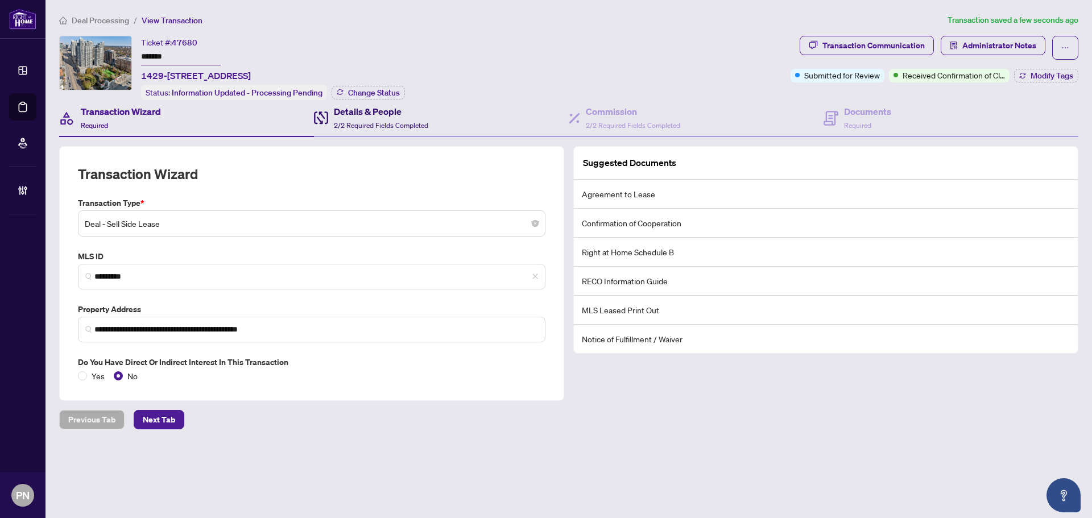
click at [386, 113] on h4 "Details & People" at bounding box center [381, 112] width 94 height 14
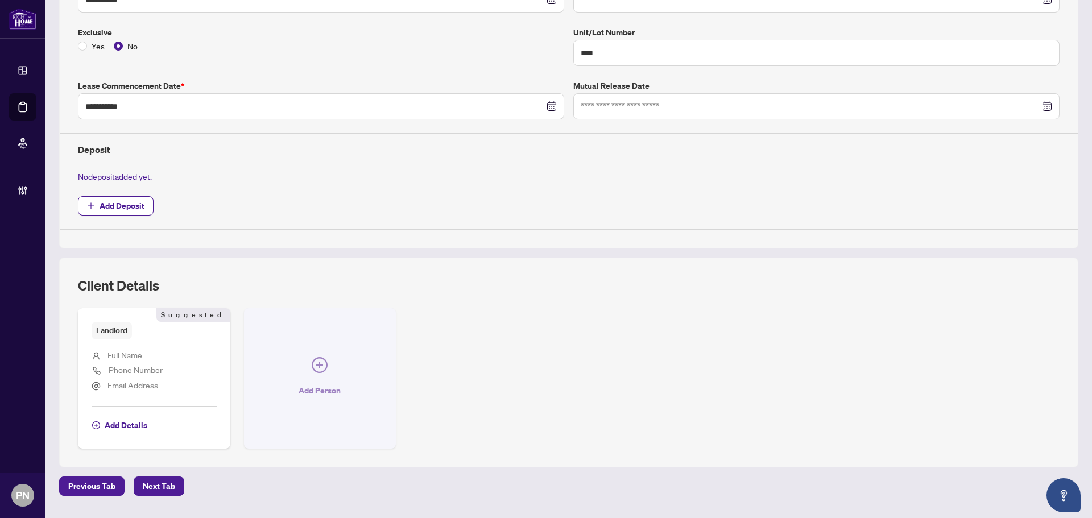
scroll to position [307, 0]
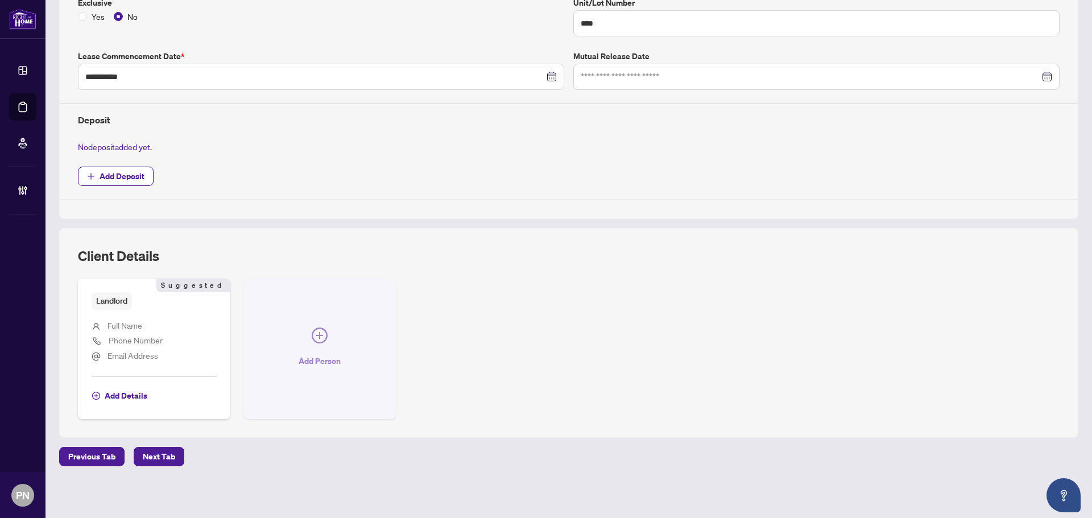
click at [325, 328] on icon "plus-circle" at bounding box center [320, 336] width 16 height 16
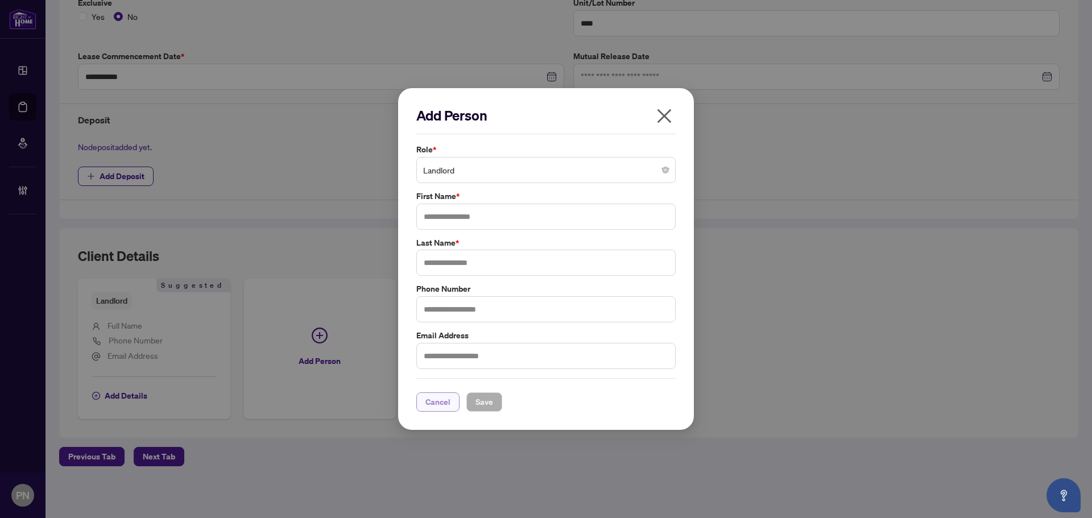
click at [434, 407] on span "Cancel" at bounding box center [438, 402] width 25 height 18
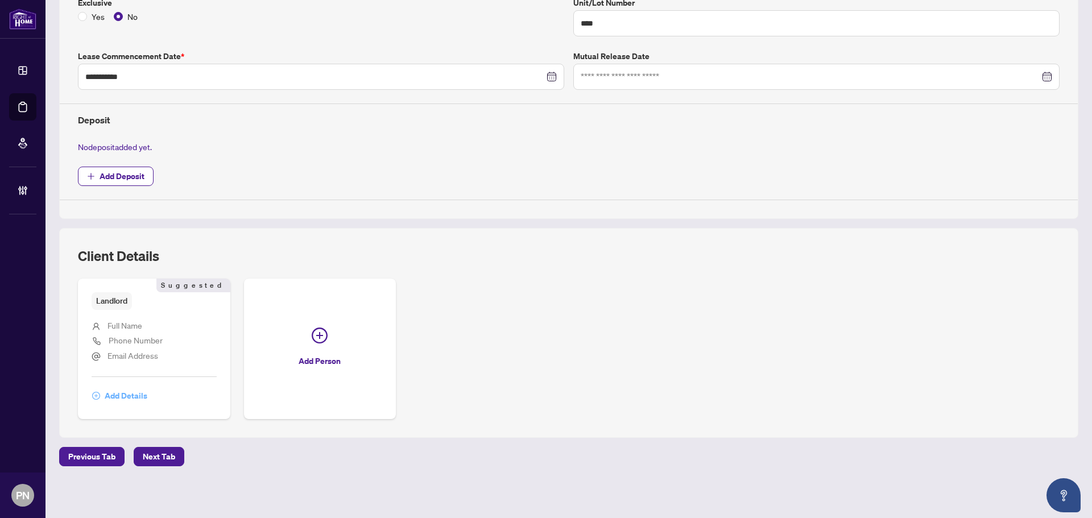
click at [131, 394] on span "Add Details" at bounding box center [126, 396] width 43 height 18
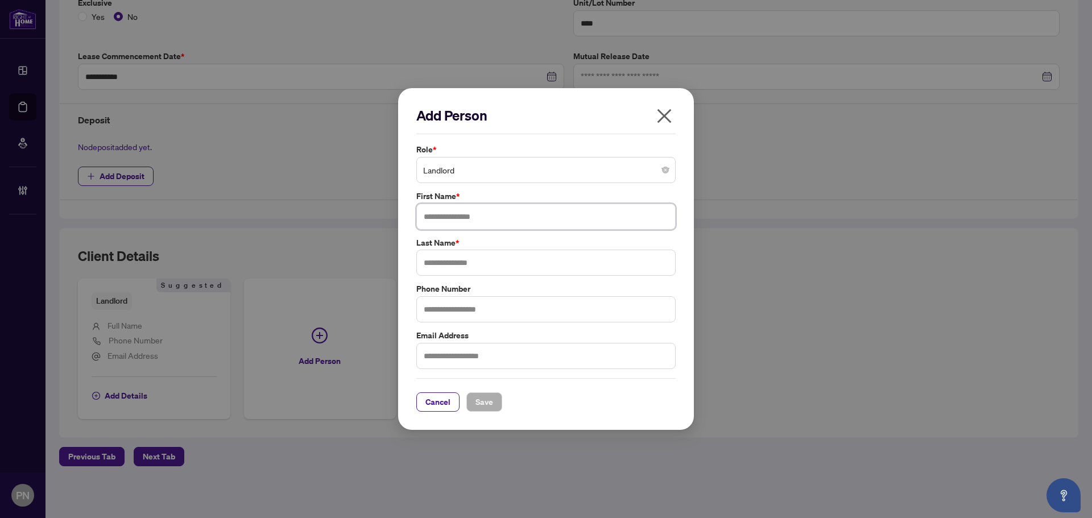
click at [465, 207] on input "text" at bounding box center [545, 217] width 259 height 26
type input "****"
type input "*******"
click at [475, 393] on button "Save" at bounding box center [484, 402] width 36 height 19
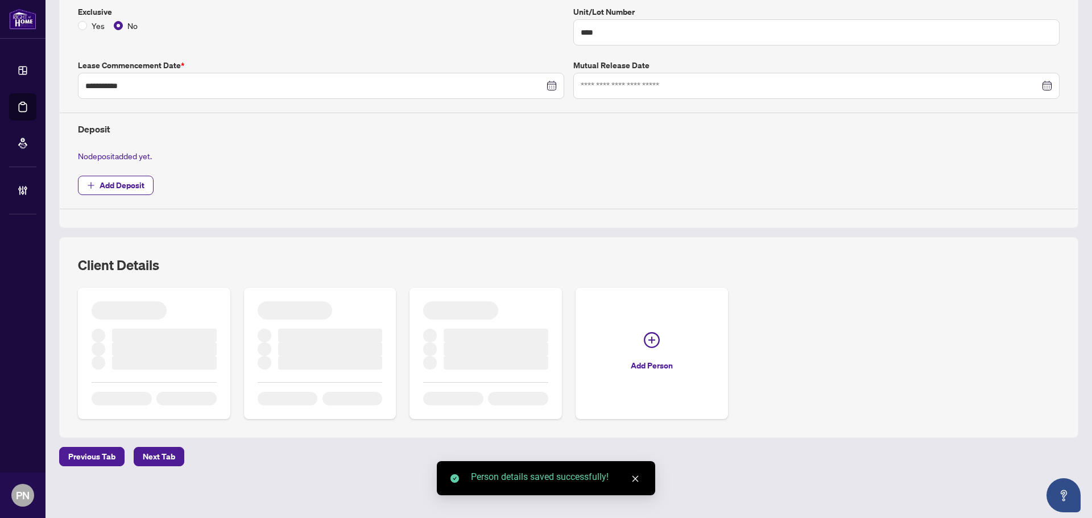
scroll to position [292, 0]
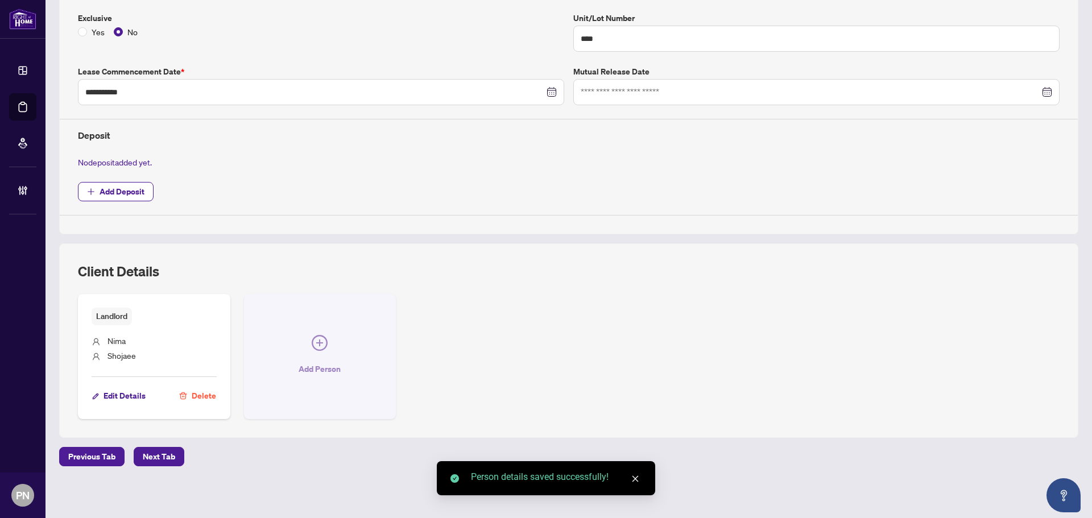
click at [314, 350] on span "button" at bounding box center [320, 345] width 16 height 20
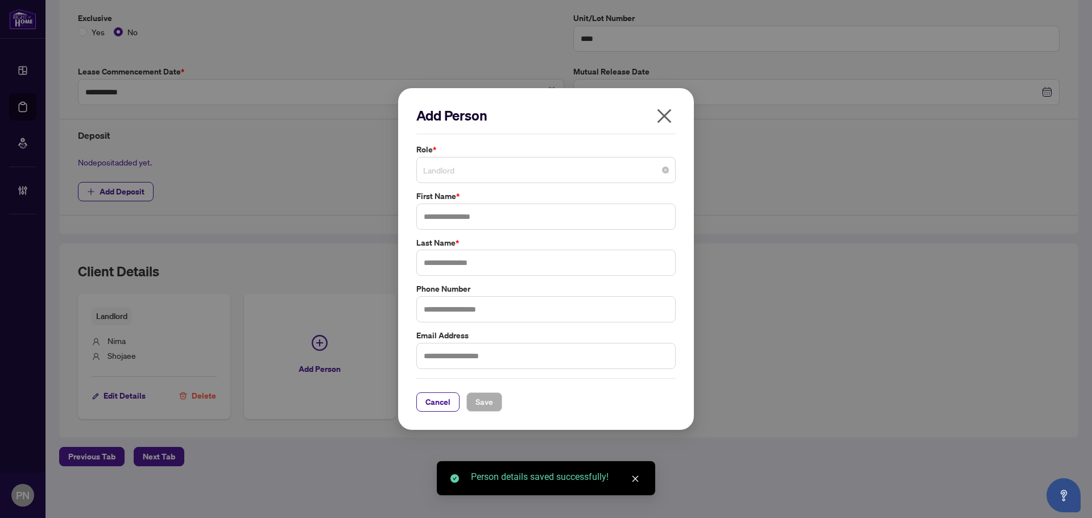
click at [446, 175] on span "Landlord" at bounding box center [546, 170] width 246 height 22
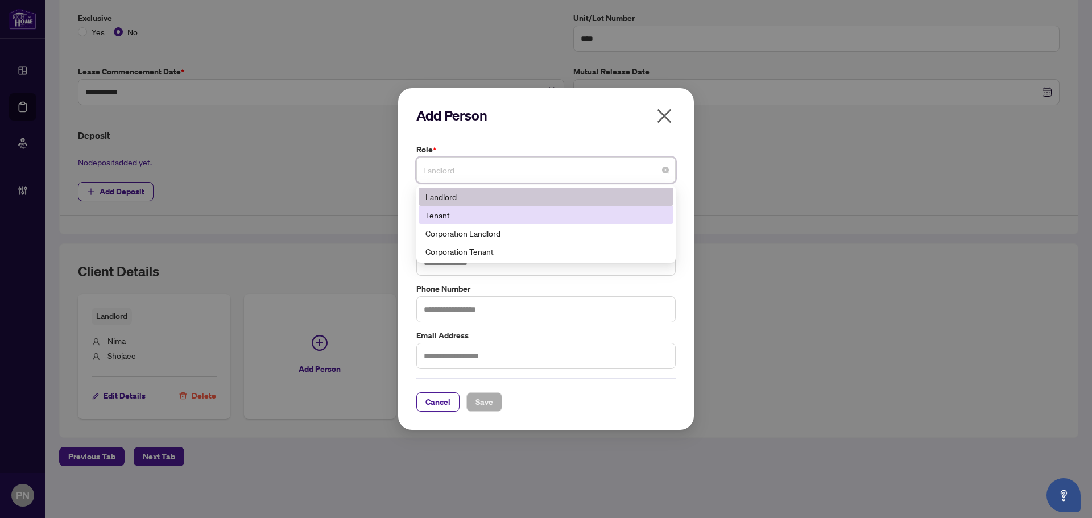
click at [455, 219] on div "Tenant" at bounding box center [546, 215] width 241 height 13
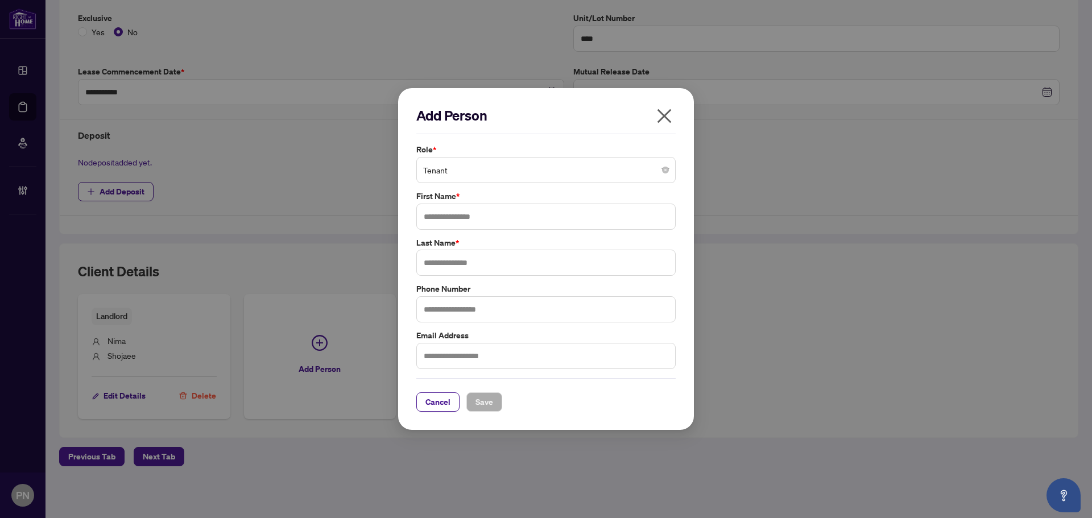
click at [499, 214] on input "text" at bounding box center [545, 217] width 259 height 26
type input "********"
type input "**********"
click at [476, 398] on span "Save" at bounding box center [485, 402] width 18 height 18
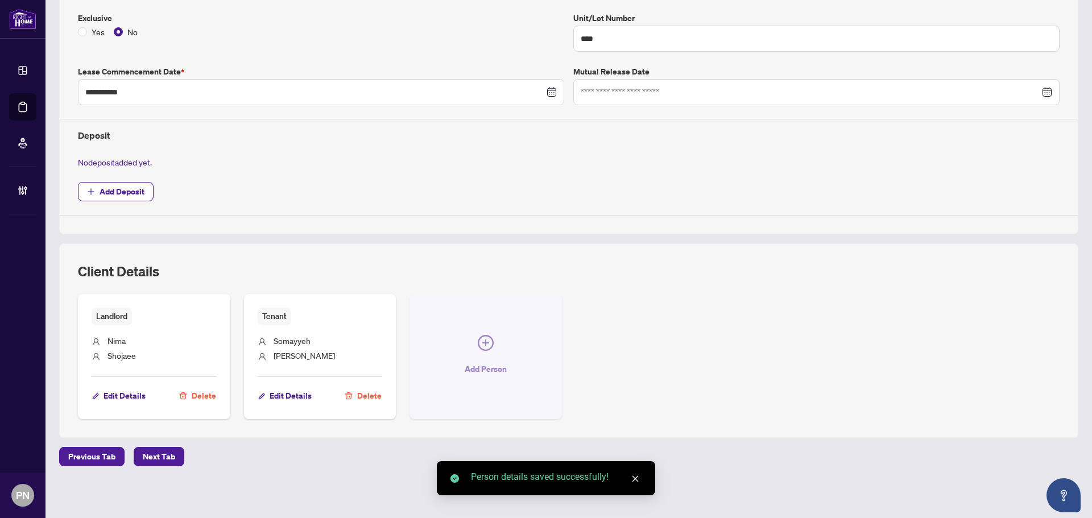
click at [474, 360] on span "Add Person" at bounding box center [486, 369] width 42 height 18
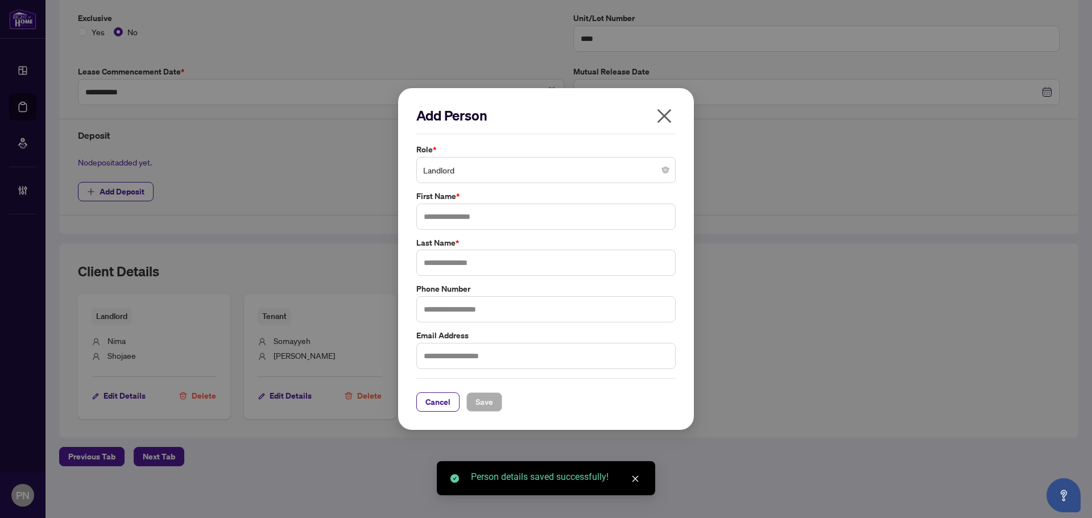
click at [556, 177] on span "Landlord" at bounding box center [546, 170] width 246 height 22
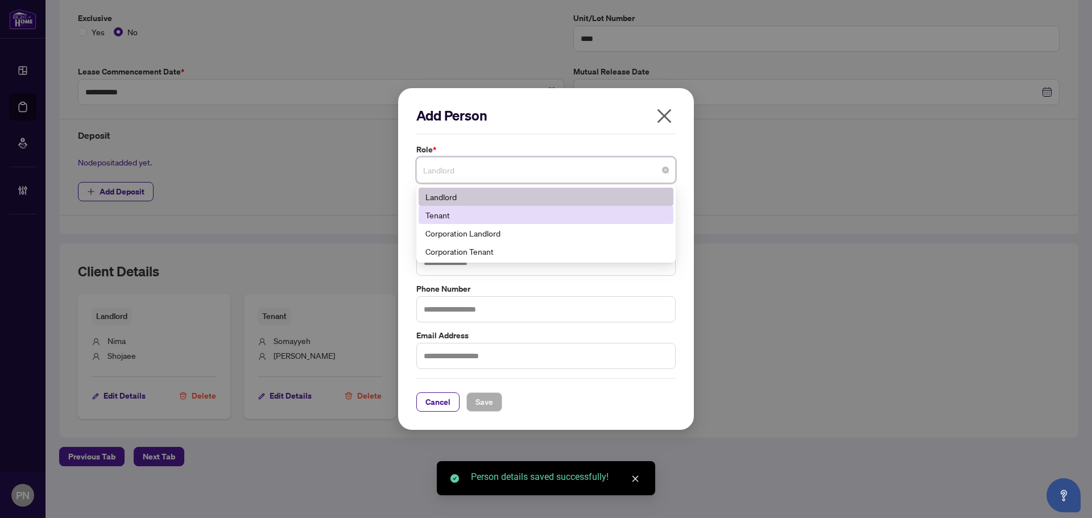
click at [478, 218] on div "Tenant" at bounding box center [546, 215] width 241 height 13
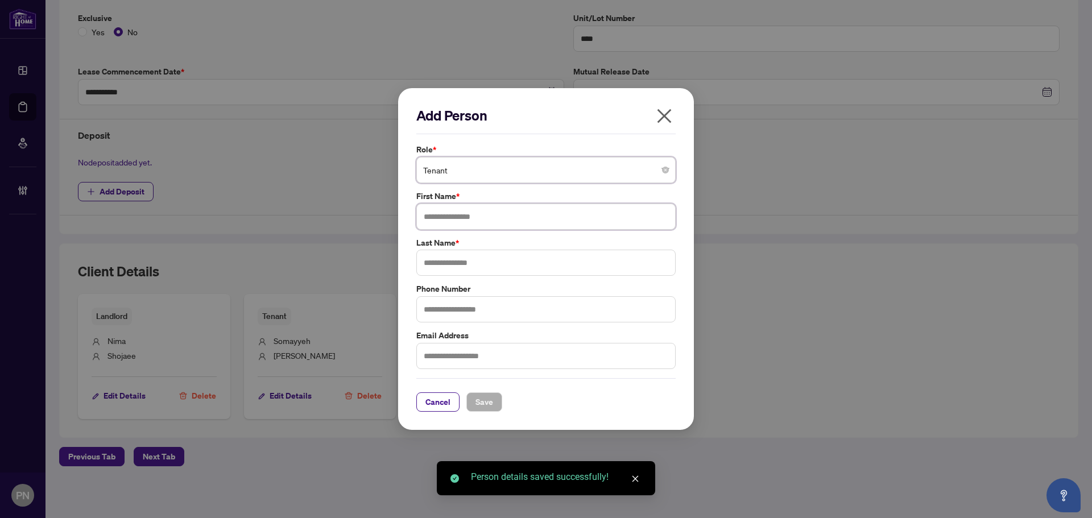
click at [502, 210] on input "text" at bounding box center [545, 217] width 259 height 26
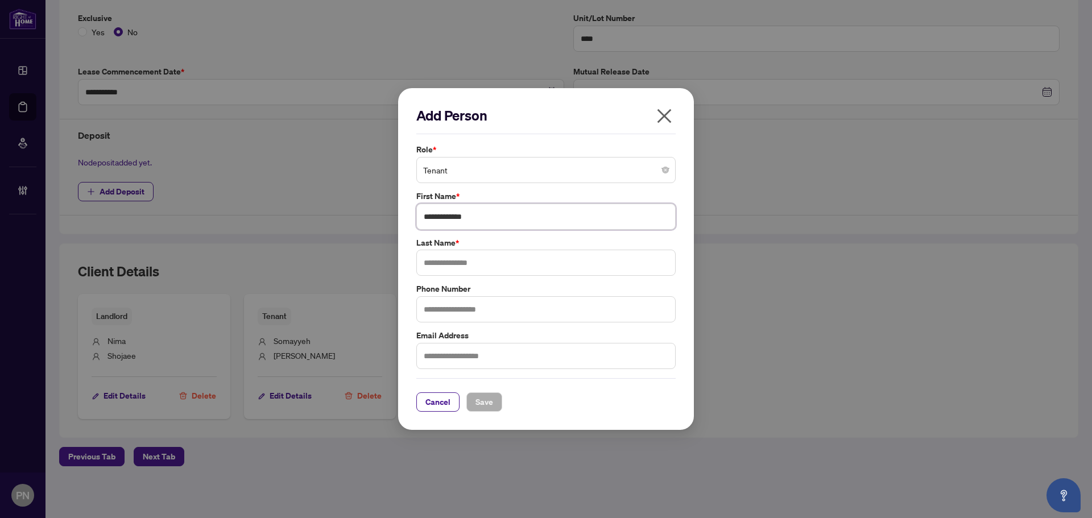
type input "**********"
click at [476, 408] on span "Save" at bounding box center [485, 402] width 18 height 18
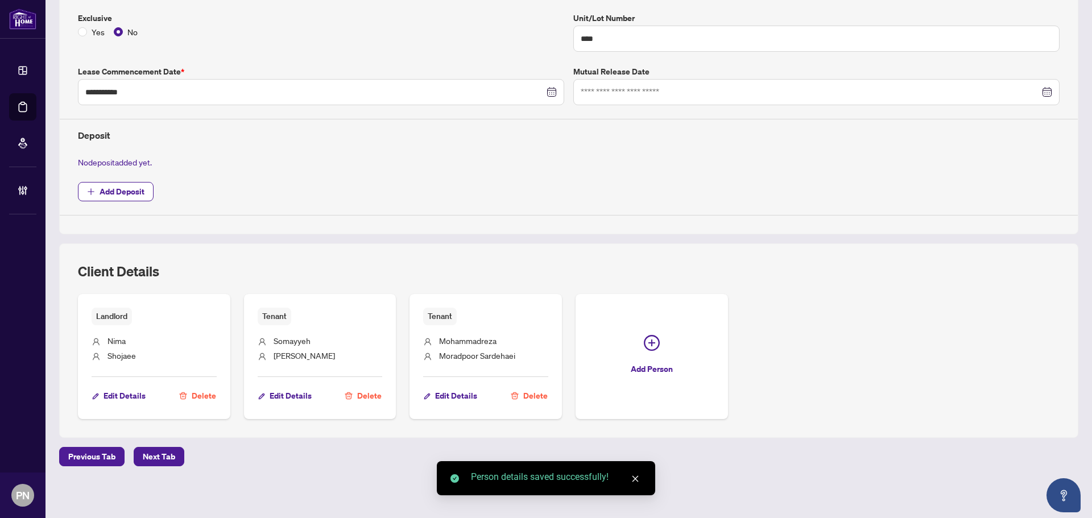
scroll to position [0, 0]
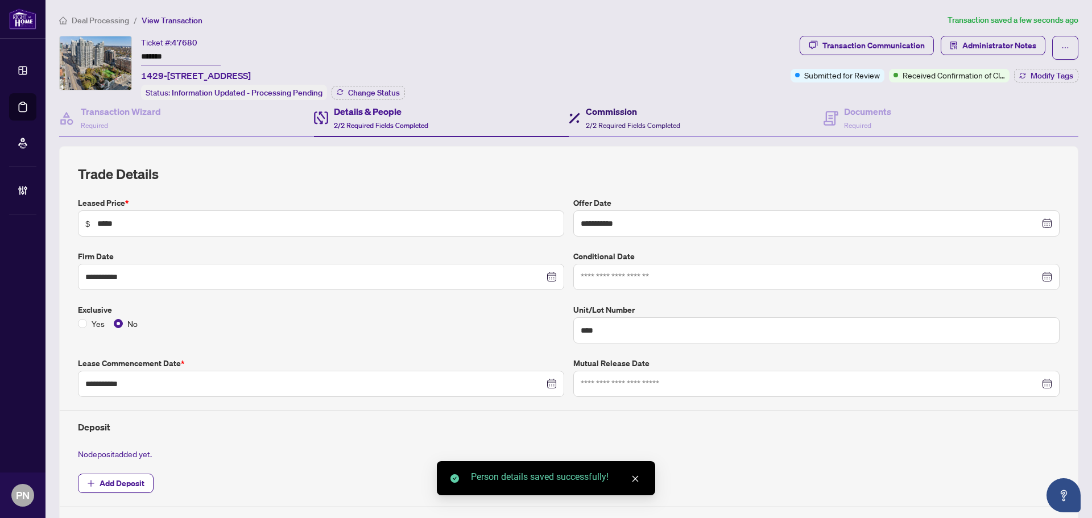
drag, startPoint x: 627, startPoint y: 115, endPoint x: 797, endPoint y: 88, distance: 171.7
click at [627, 115] on h4 "Commission" at bounding box center [633, 112] width 94 height 14
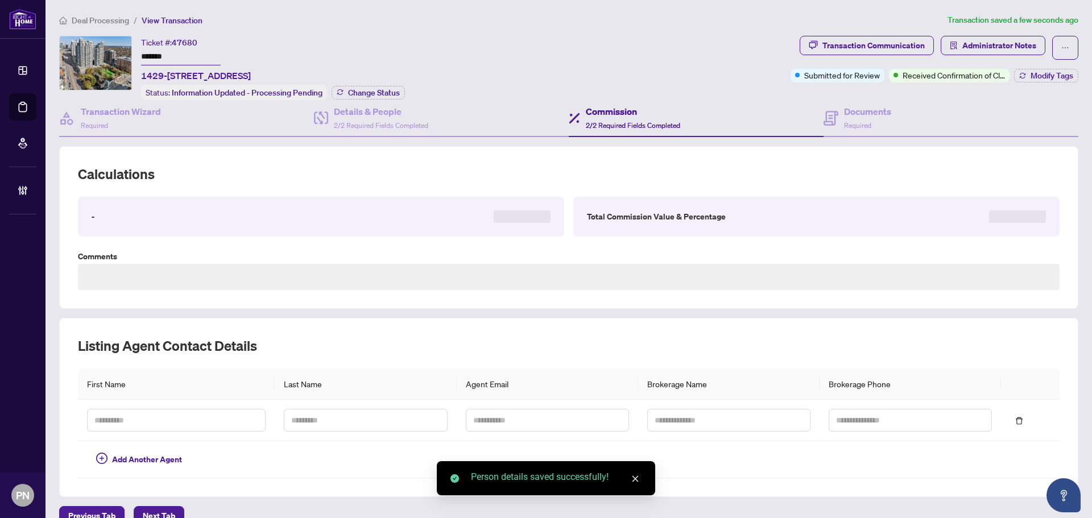
type textarea "**********"
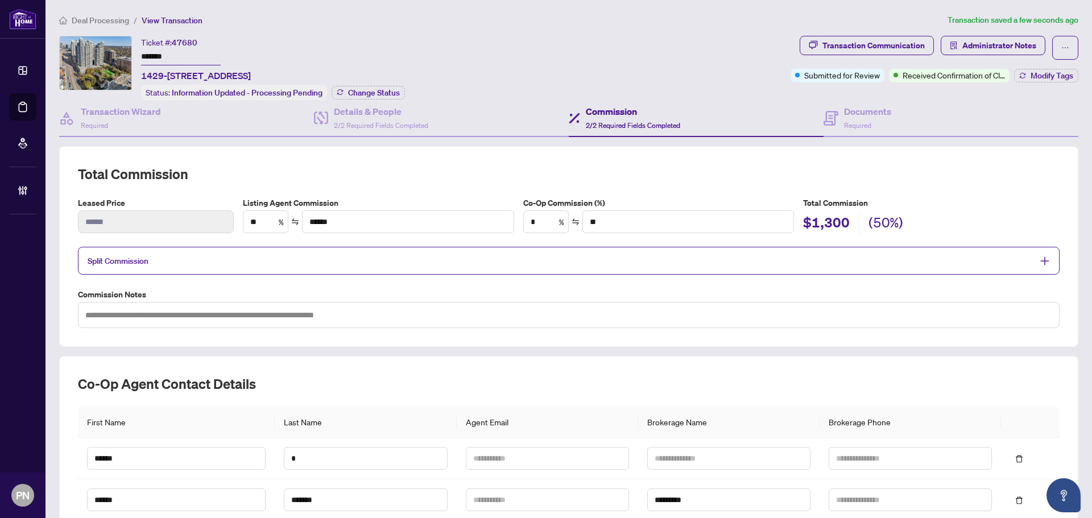
drag, startPoint x: 463, startPoint y: 257, endPoint x: 1087, endPoint y: 220, distance: 625.2
click at [463, 257] on span "Split Commission" at bounding box center [560, 260] width 945 height 13
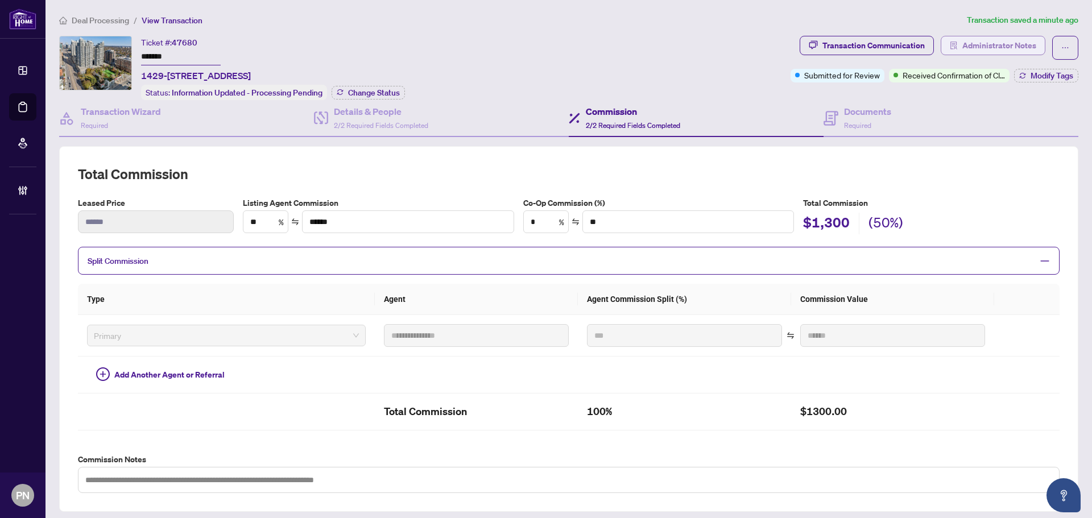
click at [978, 49] on span "Administrator Notes" at bounding box center [1000, 45] width 74 height 18
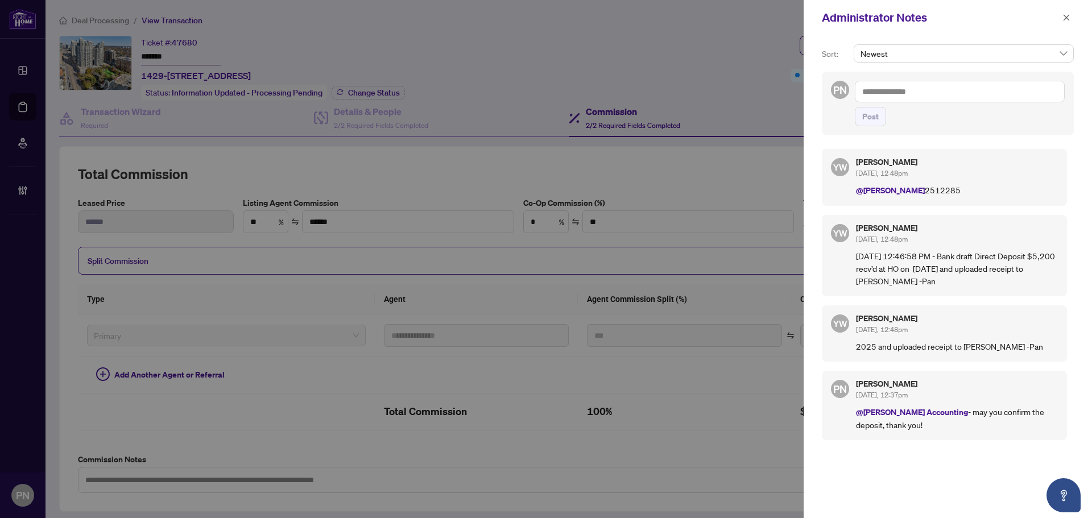
click at [953, 94] on textarea at bounding box center [960, 92] width 210 height 22
paste textarea "**********"
type textarea "**********"
click at [879, 122] on button "Post" at bounding box center [870, 116] width 31 height 19
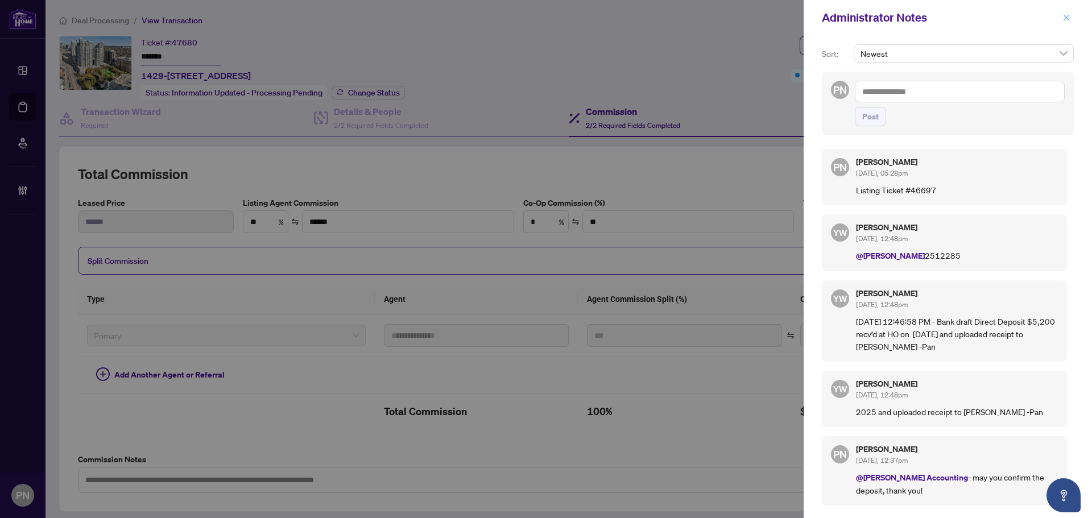
click at [1066, 20] on icon "close" at bounding box center [1067, 18] width 8 height 8
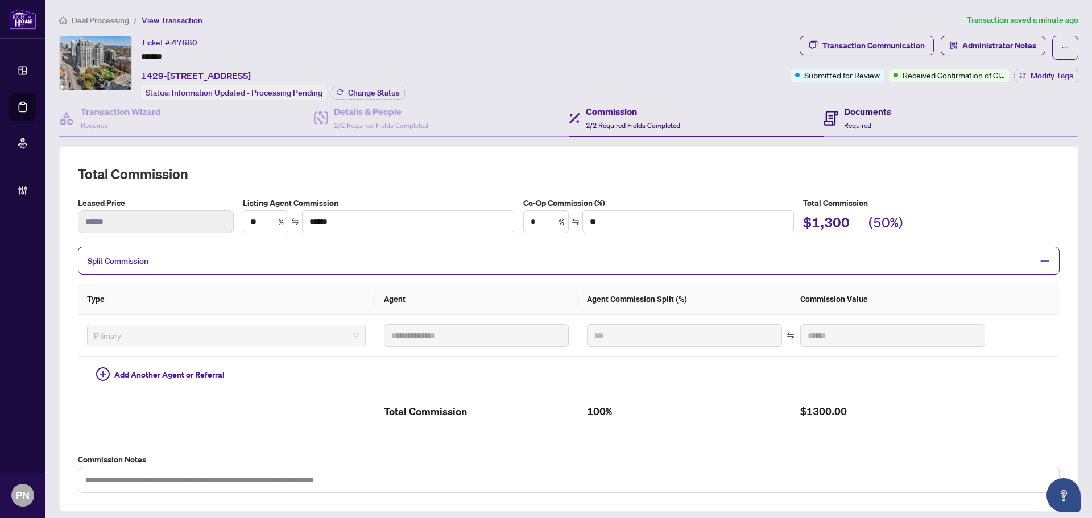
click at [866, 115] on h4 "Documents" at bounding box center [867, 112] width 47 height 14
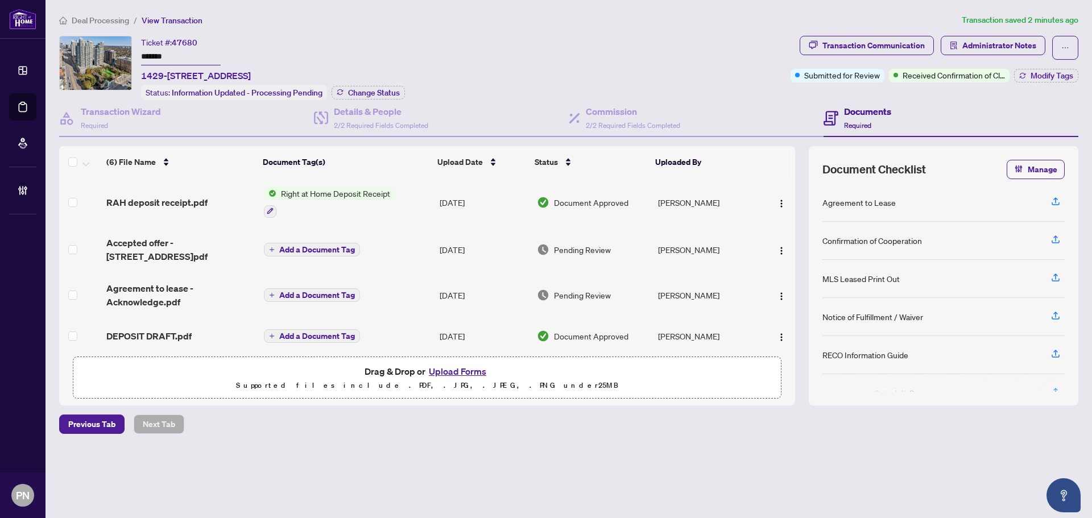
click at [1010, 75] on div "Submitted for Review Received Confirmation of Closing Modify Tags" at bounding box center [935, 76] width 288 height 14
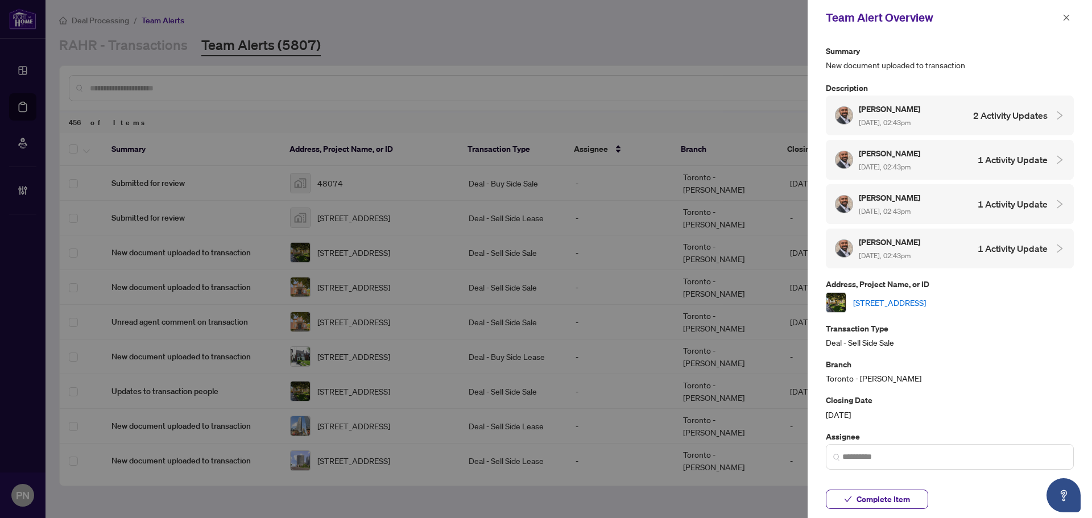
click at [252, 68] on div at bounding box center [546, 259] width 1092 height 518
click at [1063, 23] on span "button" at bounding box center [1067, 18] width 8 height 18
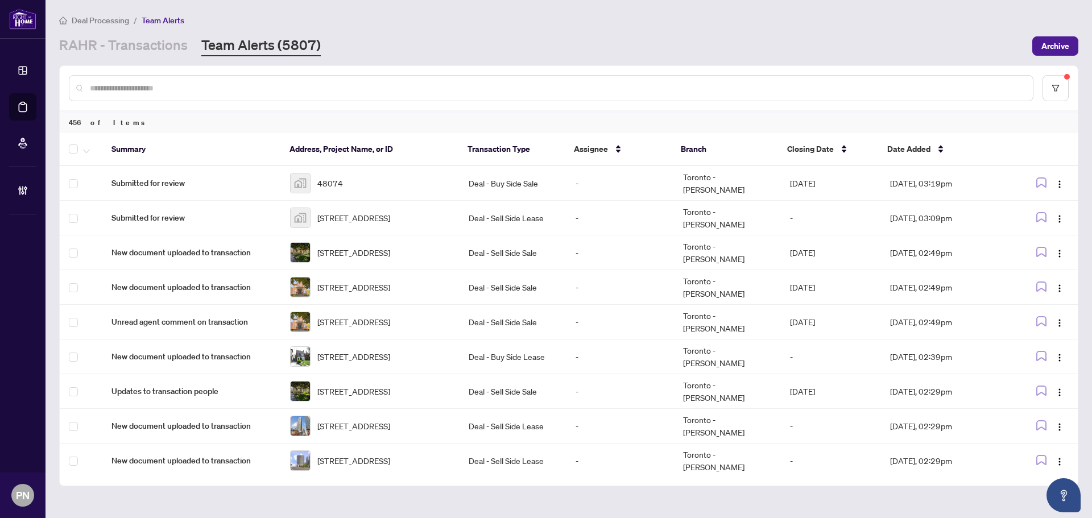
click at [264, 86] on input "text" at bounding box center [557, 88] width 934 height 13
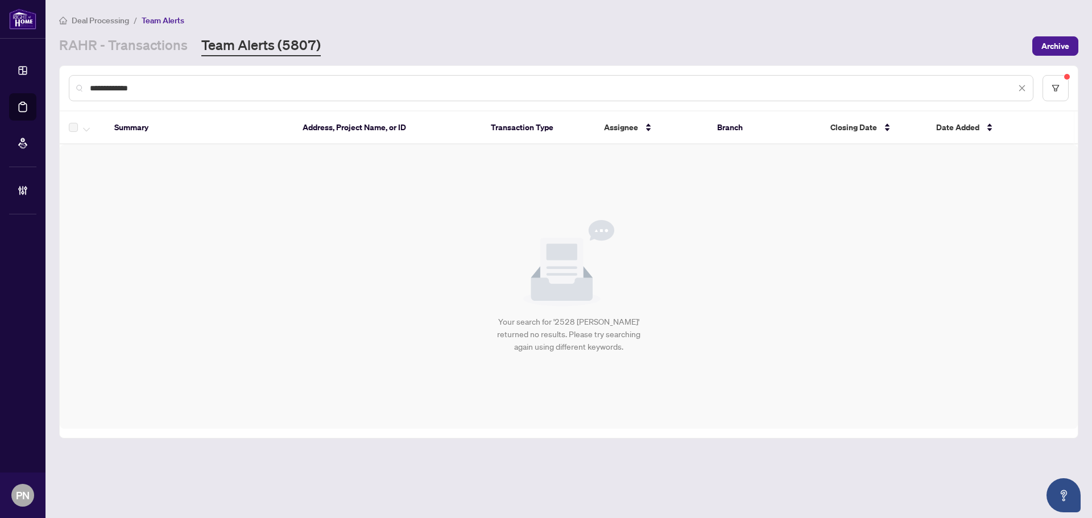
type input "**********"
drag, startPoint x: 162, startPoint y: 90, endPoint x: 62, endPoint y: 89, distance: 100.1
click at [62, 89] on div "**********" at bounding box center [569, 88] width 1018 height 44
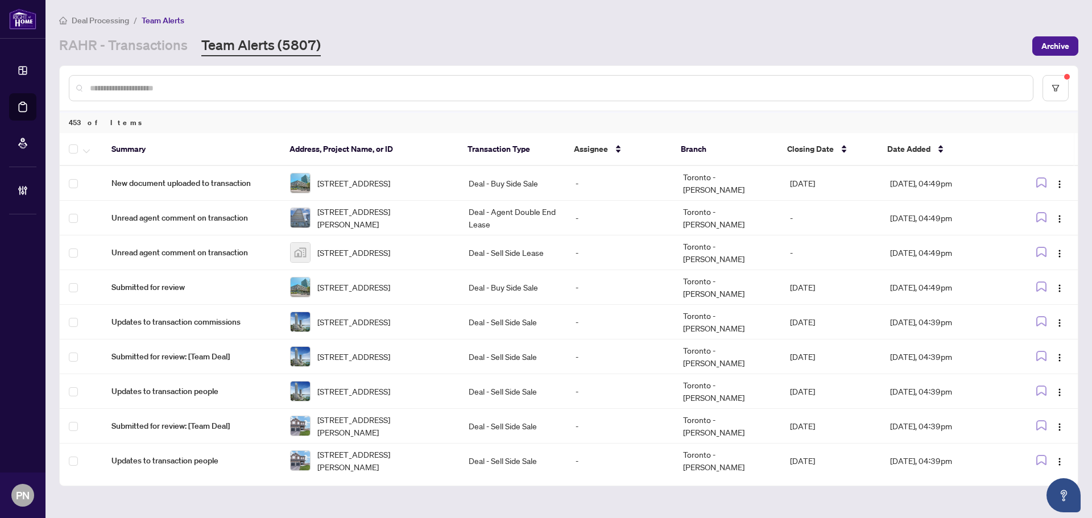
click at [234, 92] on input "text" at bounding box center [557, 88] width 934 height 13
click at [151, 51] on link "RAHR - Transactions" at bounding box center [123, 46] width 129 height 20
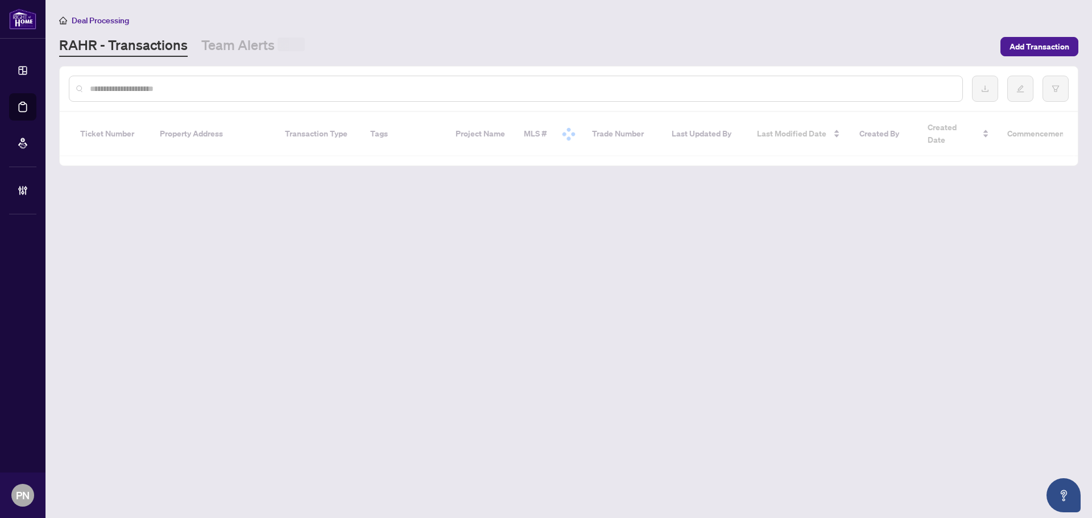
click at [159, 81] on div at bounding box center [516, 89] width 894 height 26
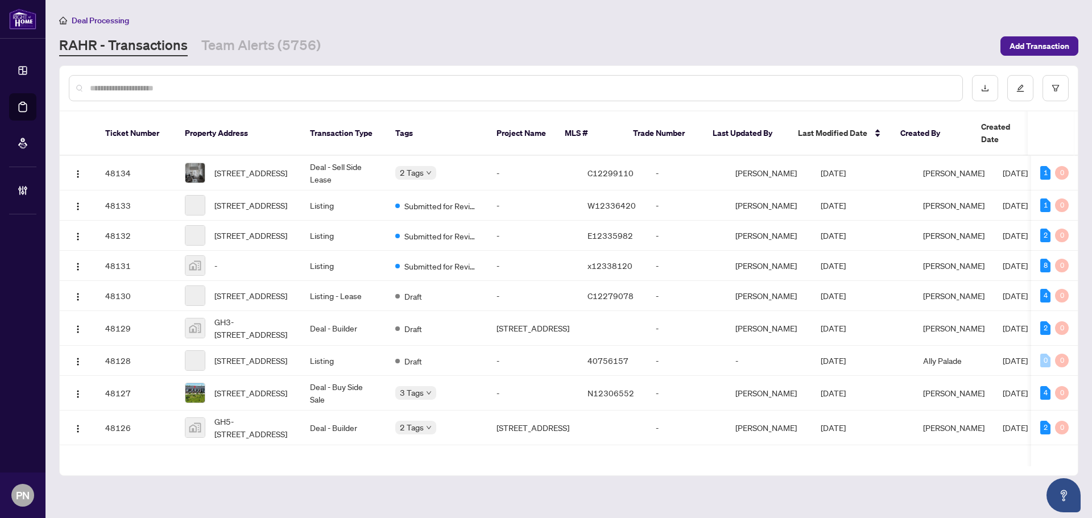
click at [149, 88] on input "text" at bounding box center [522, 88] width 864 height 13
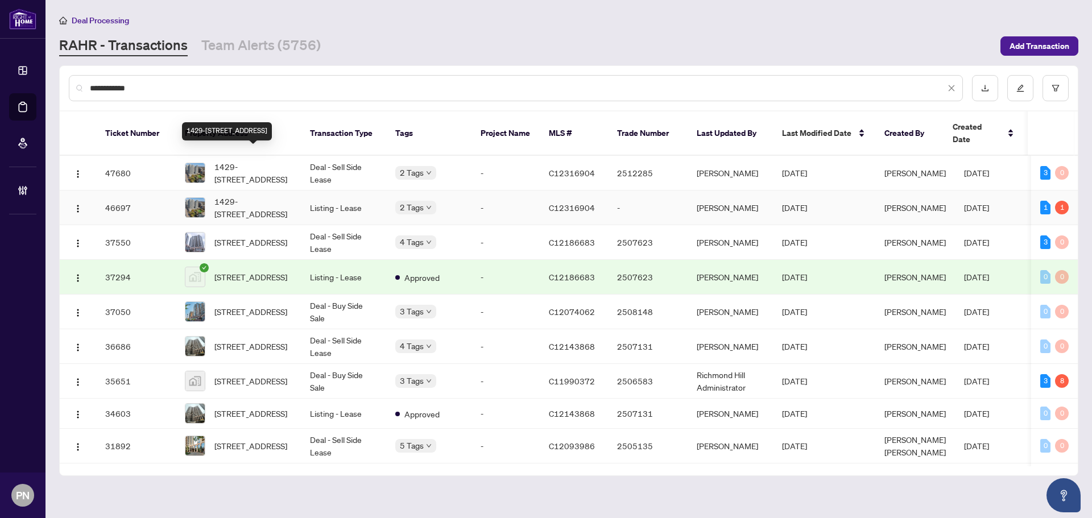
type input "**********"
click at [297, 191] on td "1429-15 Northtown Way, Toronto, Ontario M2N 7A2, Canada" at bounding box center [238, 208] width 125 height 35
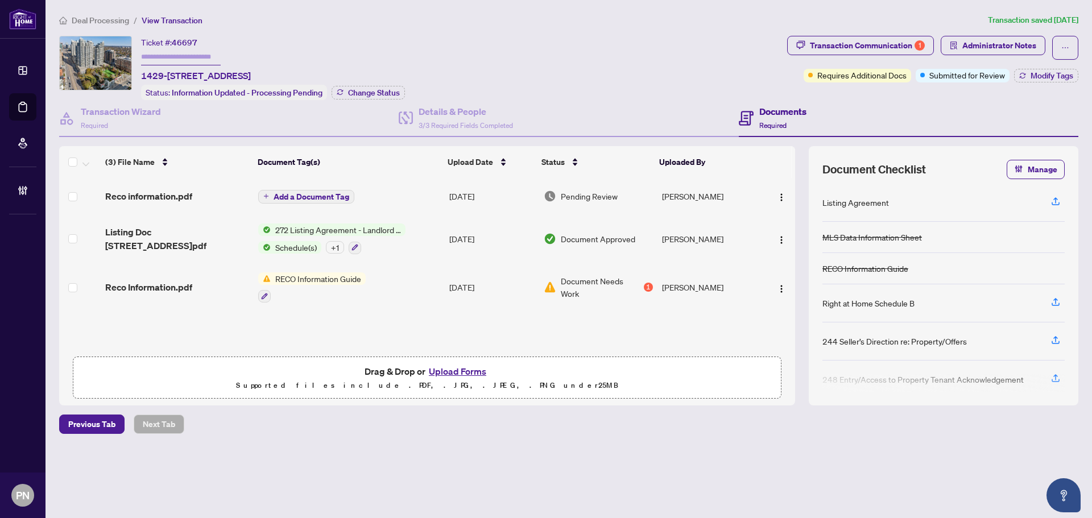
click at [196, 60] on input "text" at bounding box center [181, 57] width 80 height 16
type input "*******"
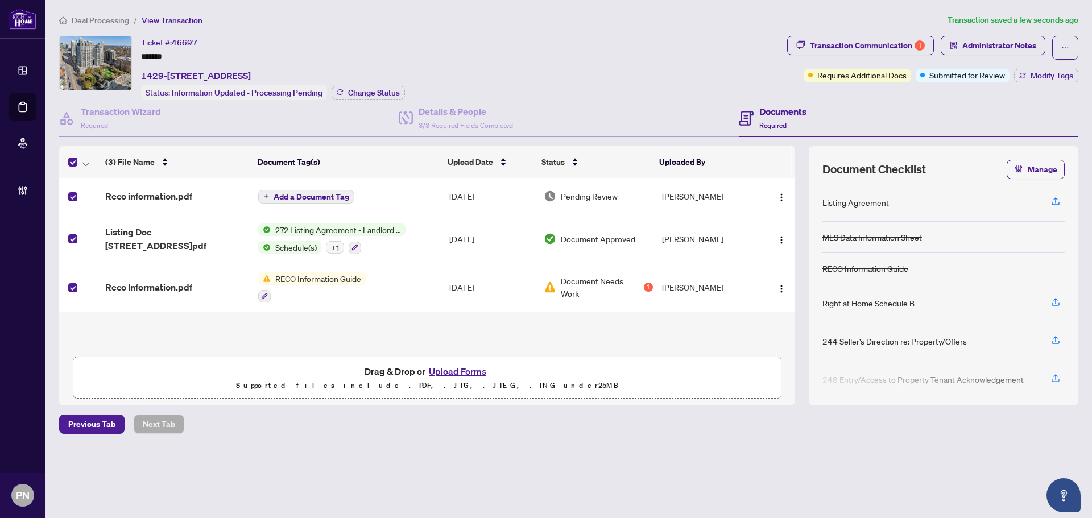
click at [86, 168] on th at bounding box center [80, 162] width 42 height 32
click at [84, 167] on span "button" at bounding box center [85, 162] width 7 height 13
drag, startPoint x: 86, startPoint y: 169, endPoint x: 93, endPoint y: 177, distance: 10.1
click at [93, 177] on span "Open Selected in New Tab(s)" at bounding box center [139, 181] width 101 height 13
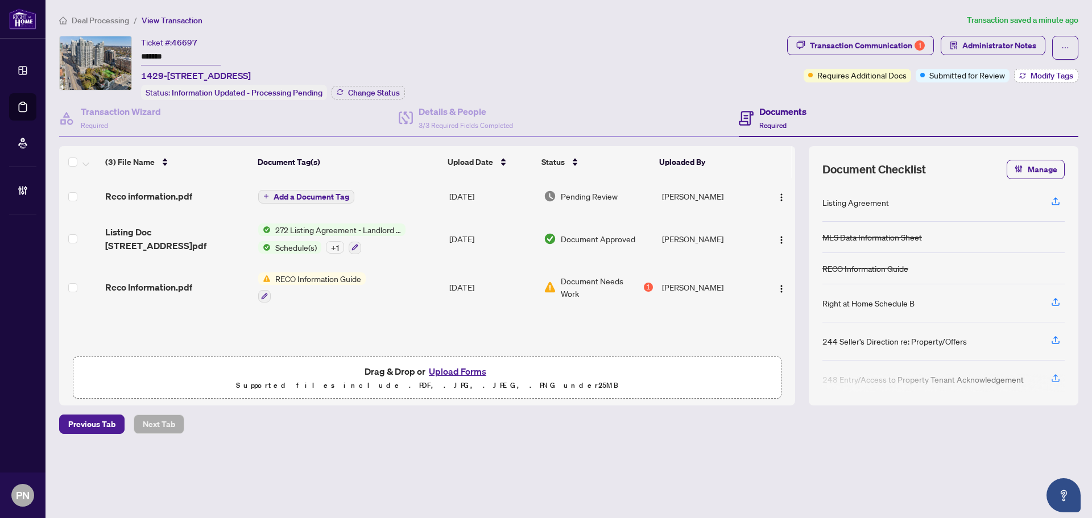
click at [1040, 72] on span "Modify Tags" at bounding box center [1052, 76] width 43 height 8
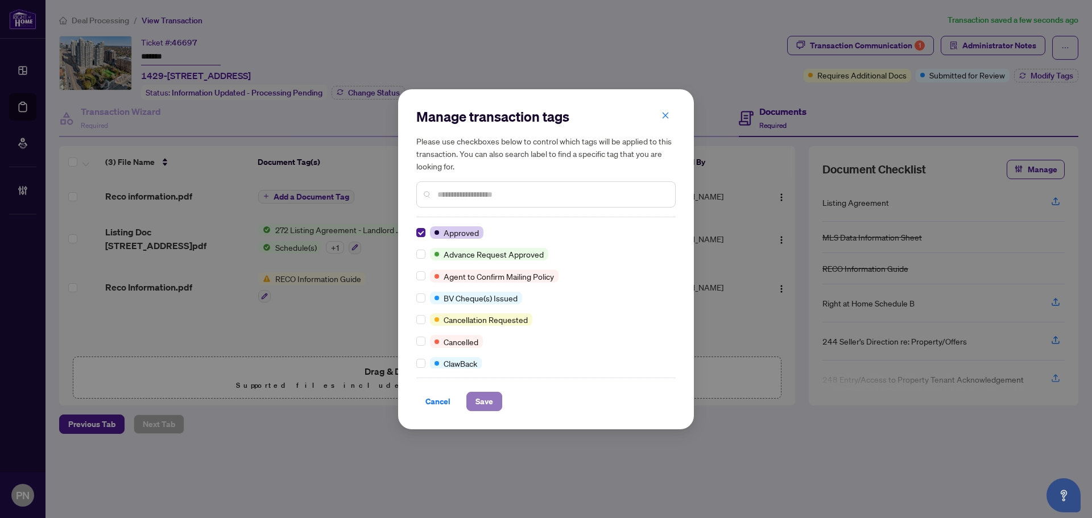
click at [485, 404] on span "Save" at bounding box center [485, 402] width 18 height 18
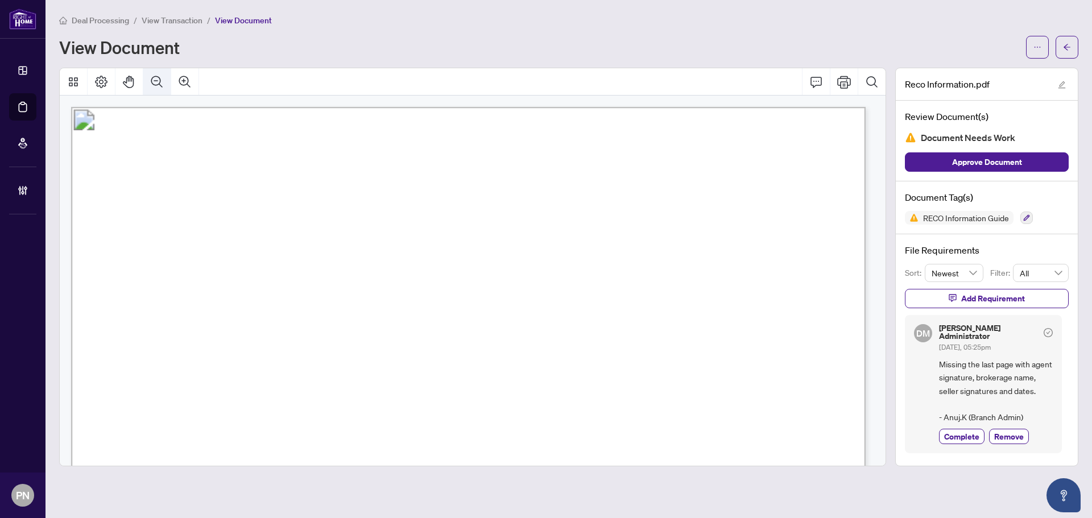
click at [151, 77] on icon "Zoom Out" at bounding box center [157, 82] width 14 height 14
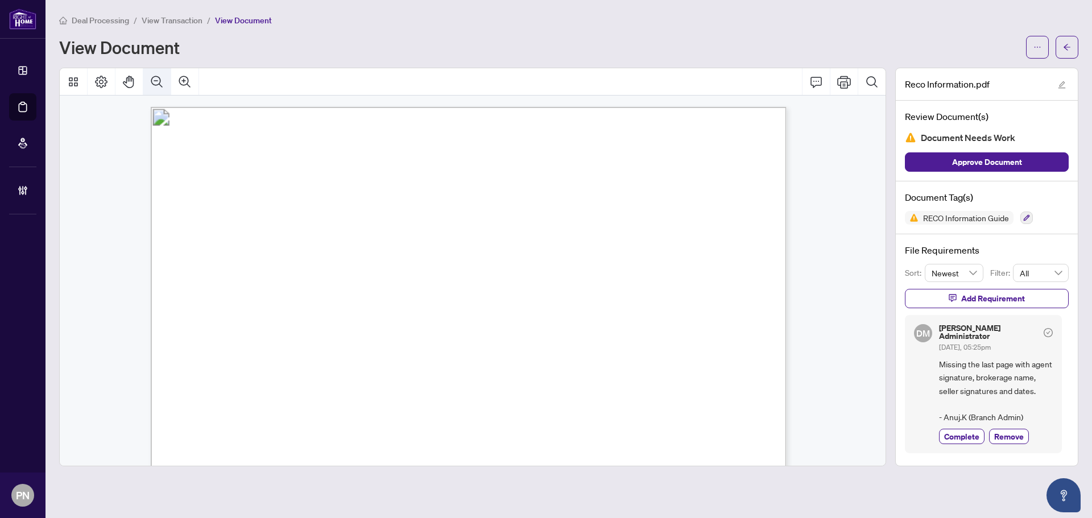
click at [151, 77] on icon "Zoom Out" at bounding box center [157, 82] width 14 height 14
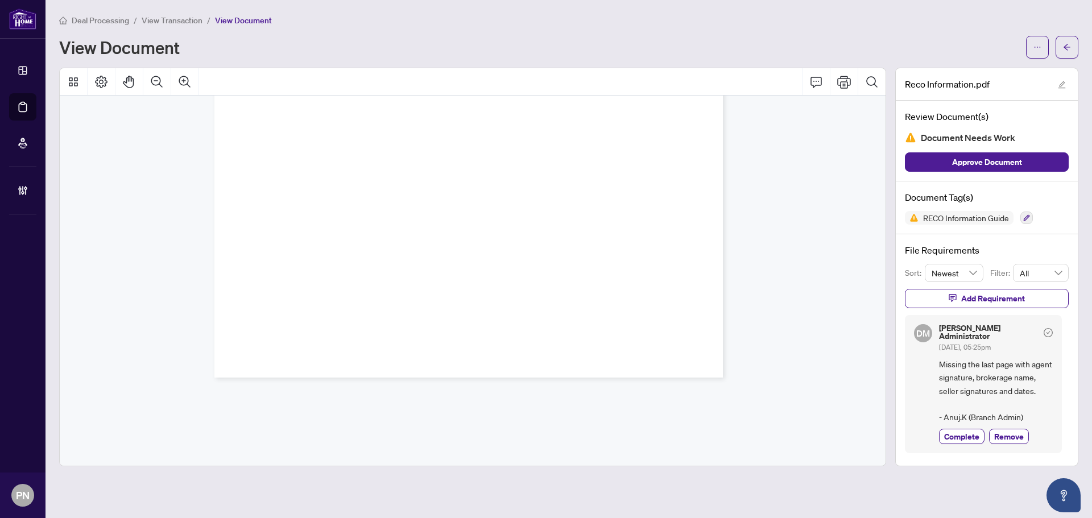
drag, startPoint x: 513, startPoint y: 179, endPoint x: 559, endPoint y: 482, distance: 306.7
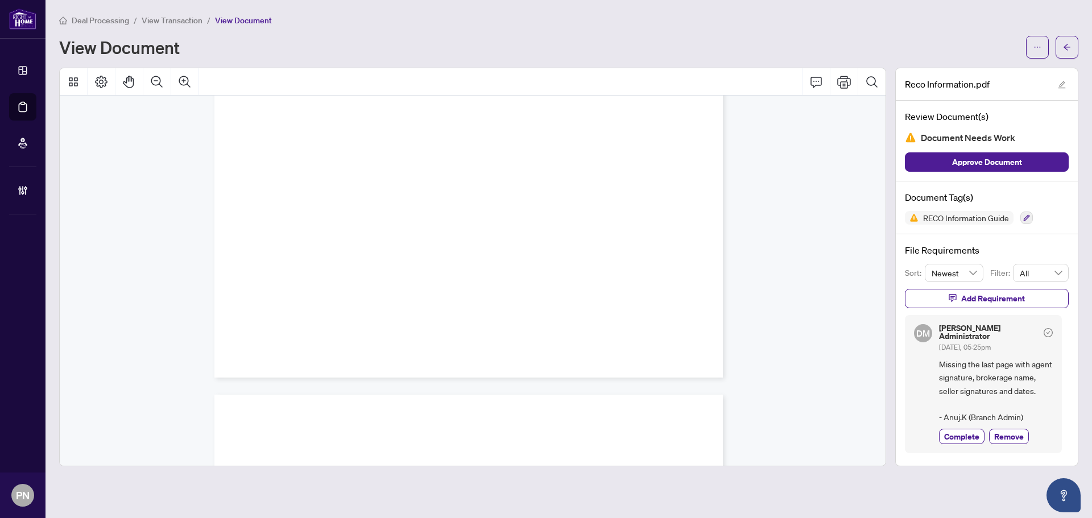
scroll to position [6720, 0]
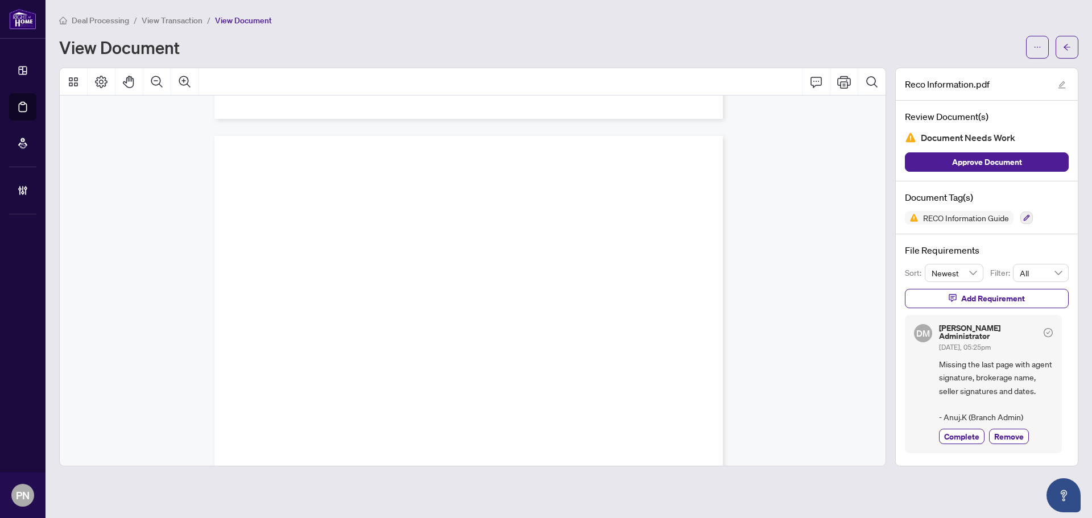
click at [543, 310] on div "Page 11" at bounding box center [468, 465] width 509 height 659
click at [959, 431] on span "Complete" at bounding box center [961, 437] width 35 height 12
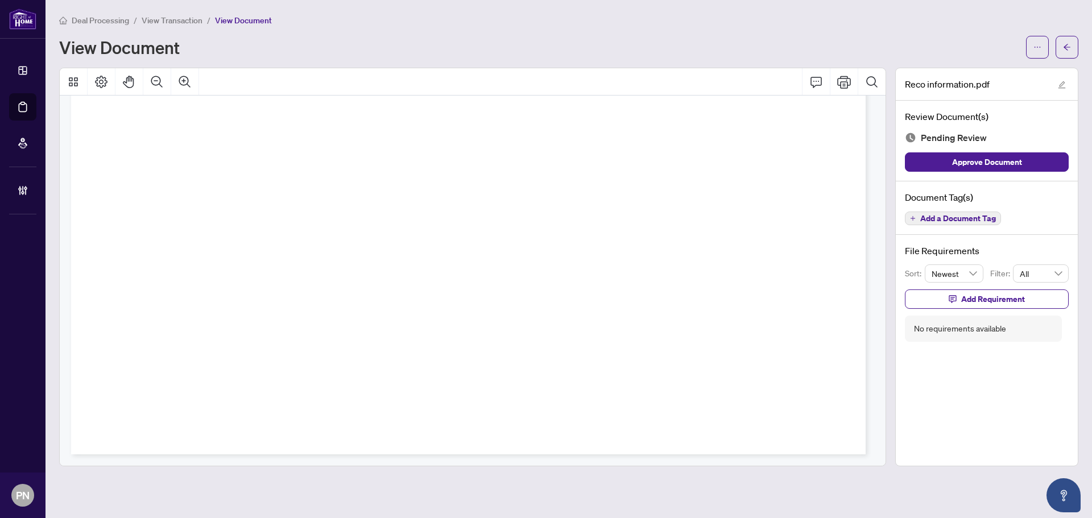
drag, startPoint x: 629, startPoint y: 181, endPoint x: 762, endPoint y: 501, distance: 346.3
click at [937, 221] on span "Add a Document Tag" at bounding box center [958, 218] width 76 height 8
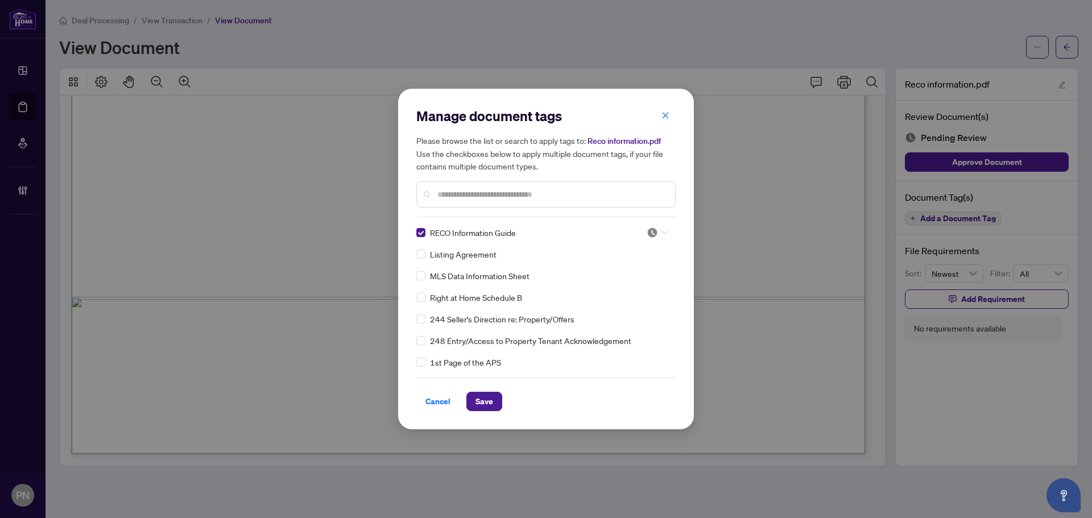
click at [652, 233] on img at bounding box center [652, 232] width 11 height 11
click at [606, 287] on div "Approved" at bounding box center [620, 288] width 73 height 13
click at [485, 397] on span "Save" at bounding box center [485, 402] width 18 height 18
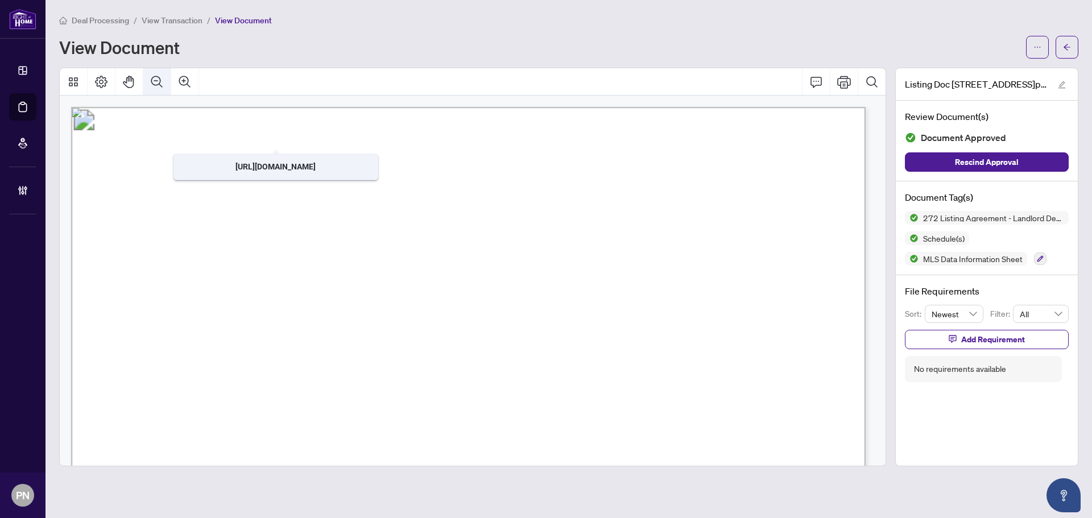
click at [162, 83] on icon "Zoom Out" at bounding box center [157, 82] width 14 height 14
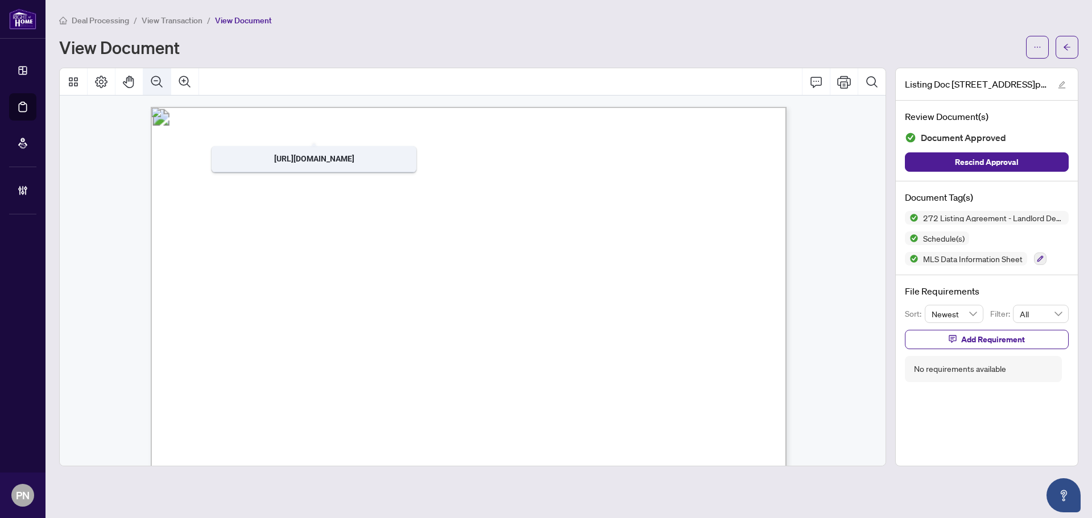
click at [162, 83] on icon "Zoom Out" at bounding box center [157, 82] width 14 height 14
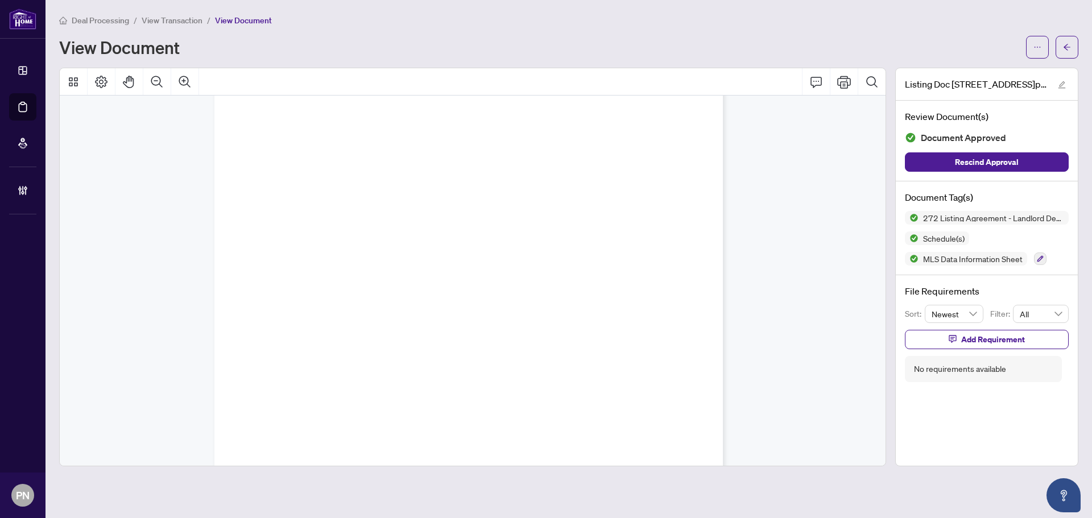
scroll to position [11783, 0]
